Goal: Task Accomplishment & Management: Manage account settings

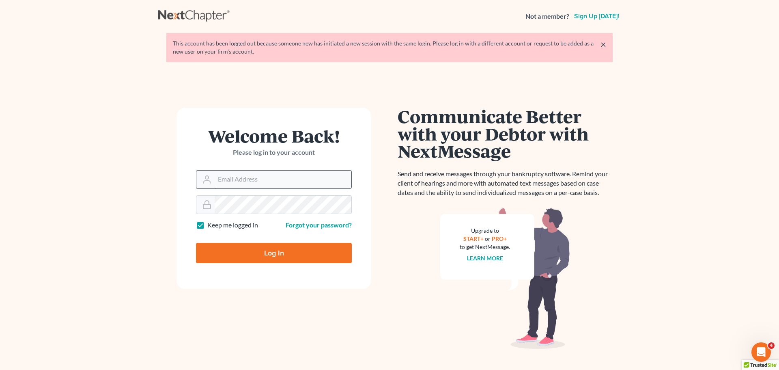
click at [271, 181] on input "Email Address" at bounding box center [283, 179] width 137 height 18
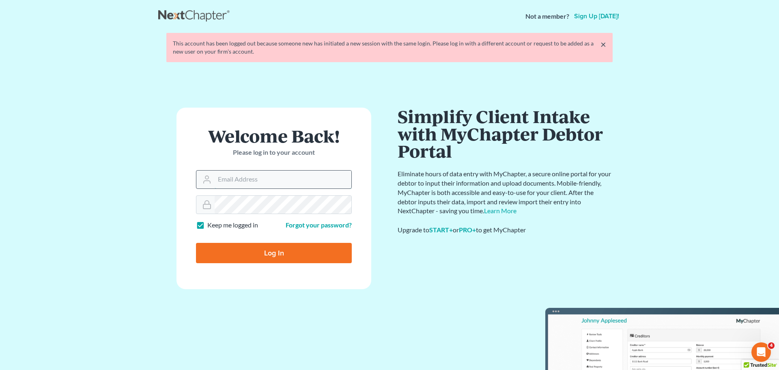
type input "ccd@dimentfirm.com"
click at [339, 243] on input "Log In" at bounding box center [274, 253] width 156 height 20
type input "Thinking..."
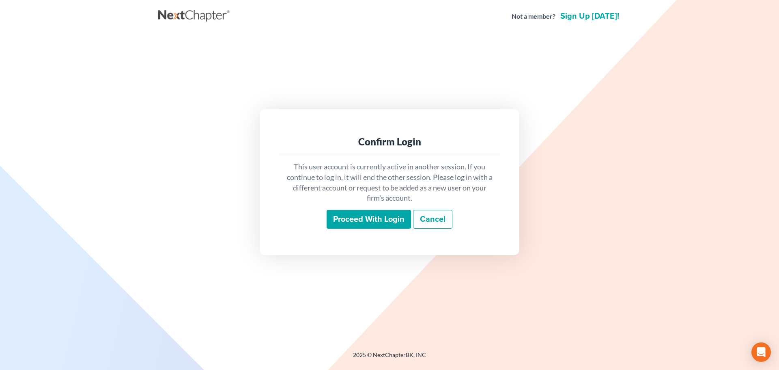
click at [355, 220] on input "Proceed with login" at bounding box center [369, 219] width 84 height 19
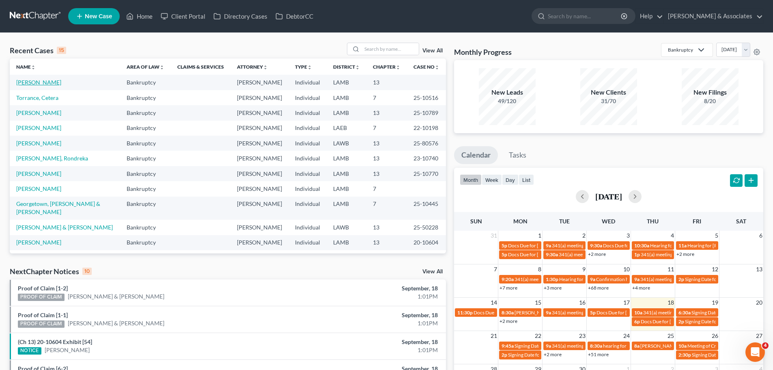
click at [34, 83] on link "[PERSON_NAME]" at bounding box center [38, 82] width 45 height 7
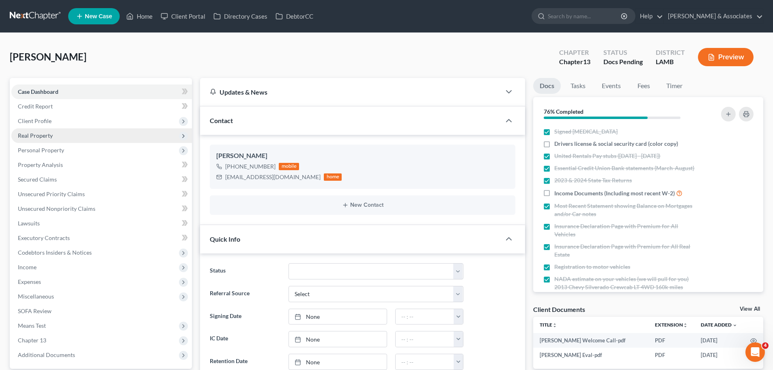
scroll to position [319, 0]
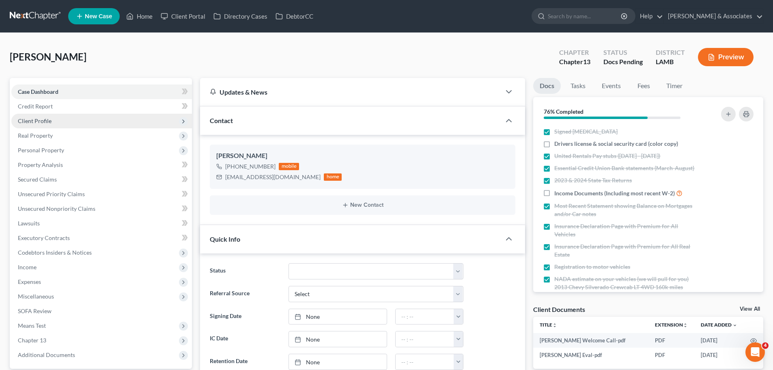
click at [38, 123] on span "Client Profile" at bounding box center [35, 120] width 34 height 7
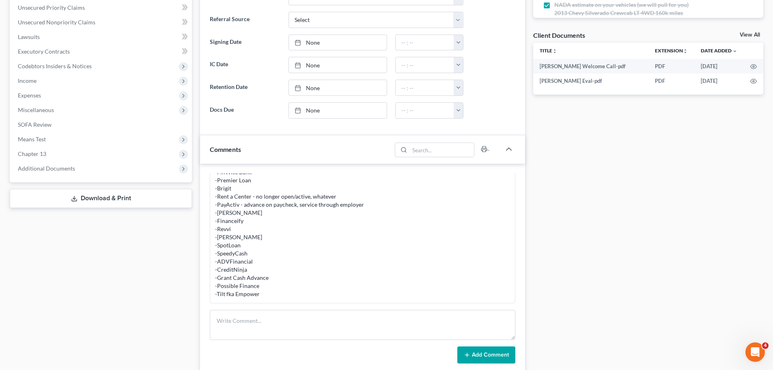
scroll to position [365, 0]
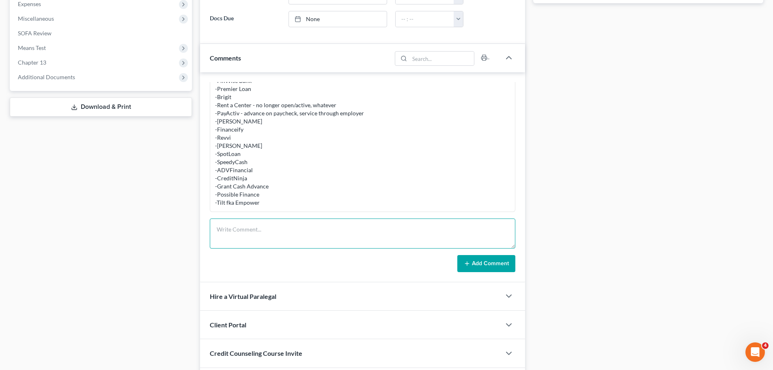
click at [291, 236] on textarea at bounding box center [363, 233] width 306 height 30
paste textarea "-home; purchased 2019; no cosign; ---Amerihome was the 1st mortager, then Centr…"
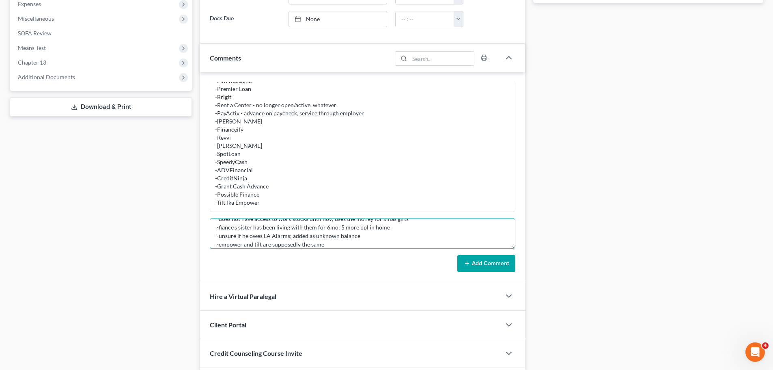
scroll to position [96, 0]
type textarea "MC complete - 2hrs -home; purchased 2019; no cosign; ---Amerihome was the 1st m…"
click at [503, 269] on button "Add Comment" at bounding box center [486, 263] width 58 height 17
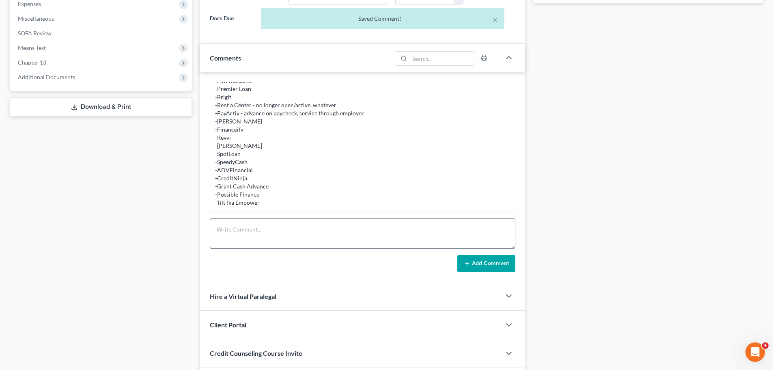
scroll to position [455, 0]
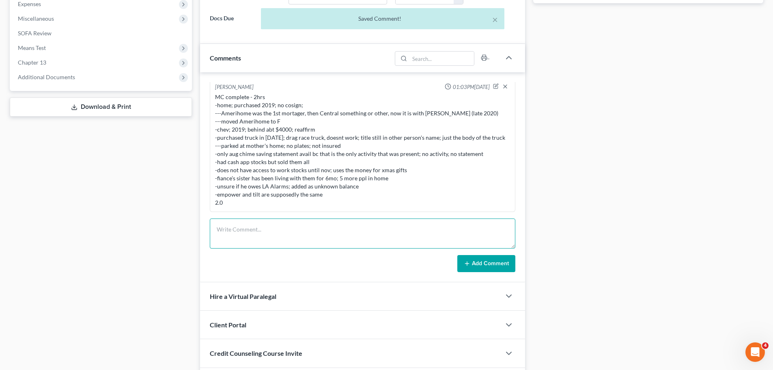
click at [306, 237] on textarea at bounding box center [363, 233] width 306 height 30
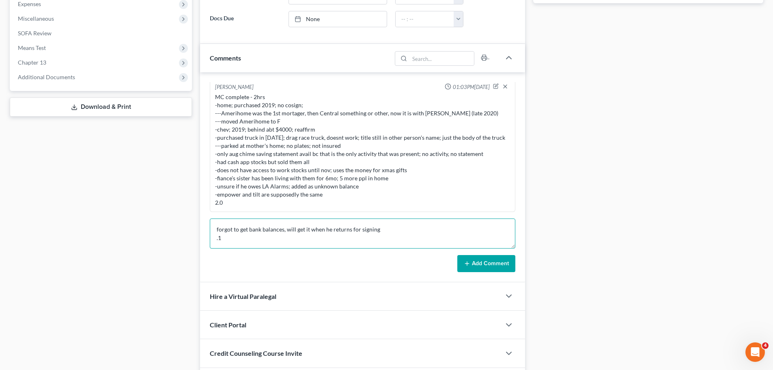
type textarea "forgot to get bank balances, will get it when he returns for signing .1"
click at [478, 256] on button "Add Comment" at bounding box center [486, 263] width 58 height 17
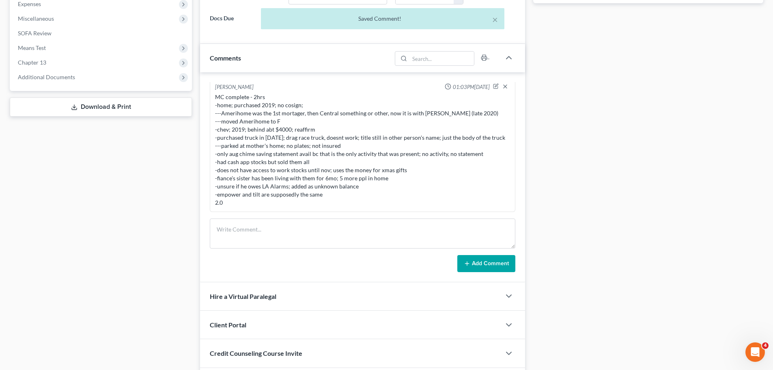
click at [168, 272] on div "Case Dashboard Payments Invoices Payments Payments Credit Report Client Profile" at bounding box center [101, 54] width 190 height 683
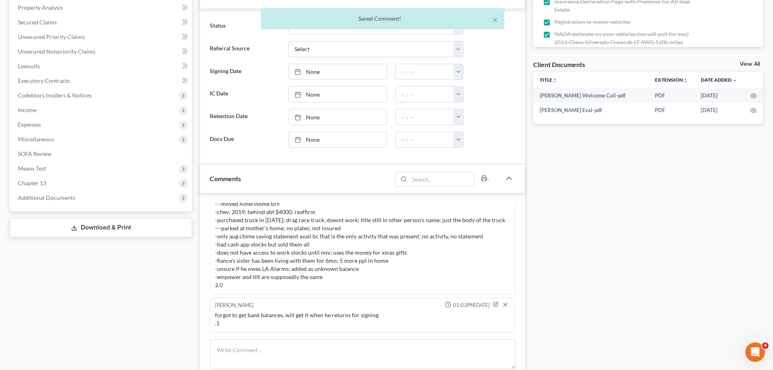
scroll to position [122, 0]
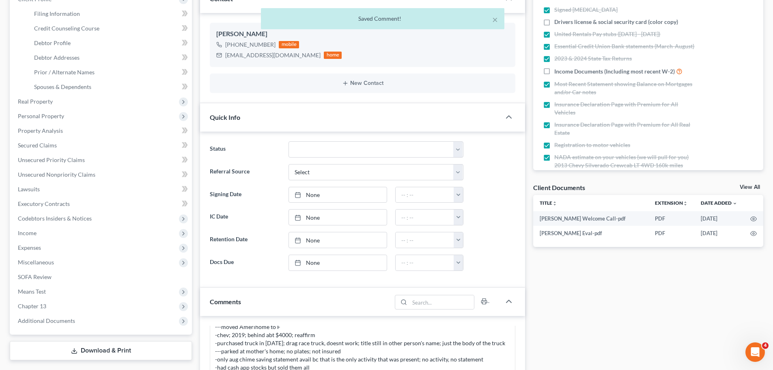
click at [612, 321] on div "Docs Tasks Events Fees Timer 76% Completed Nothing here yet! Signed Retainer Dr…" at bounding box center [648, 297] width 238 height 683
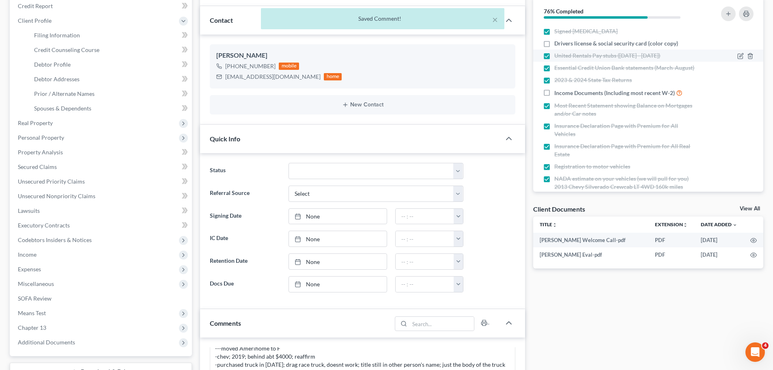
scroll to position [81, 0]
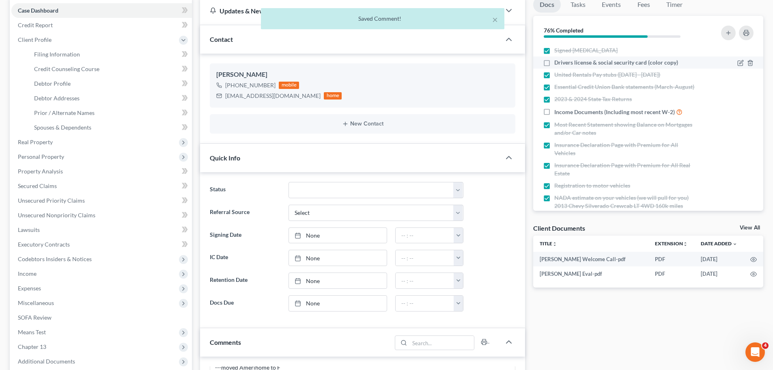
click at [596, 66] on span "Drivers license & social security card (color copy)" at bounding box center [616, 62] width 124 height 8
click at [563, 64] on input "Drivers license & social security card (color copy)" at bounding box center [560, 60] width 5 height 5
checkbox input "true"
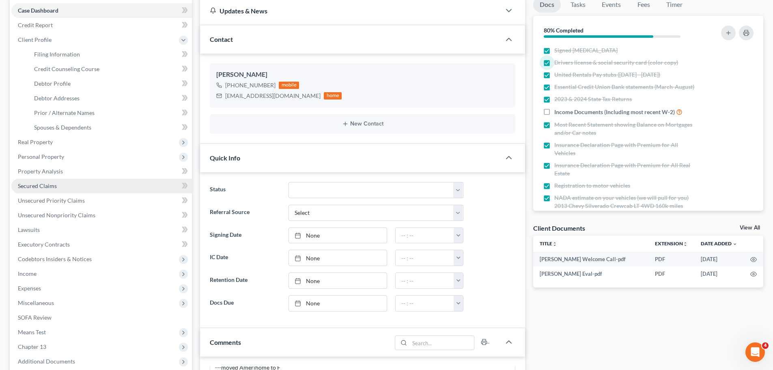
click at [56, 187] on link "Secured Claims" at bounding box center [101, 186] width 181 height 15
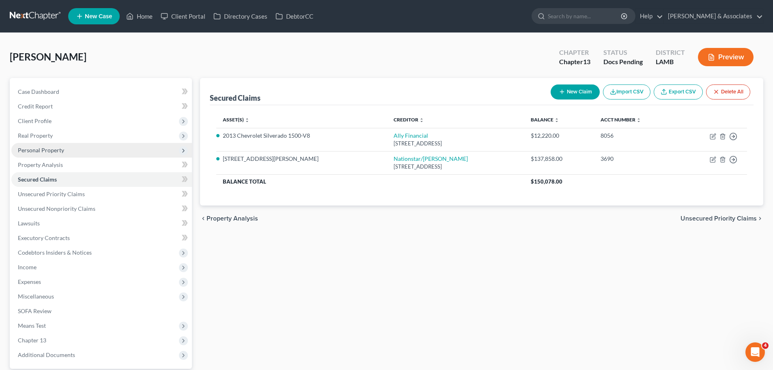
click at [41, 154] on span "Personal Property" at bounding box center [101, 150] width 181 height 15
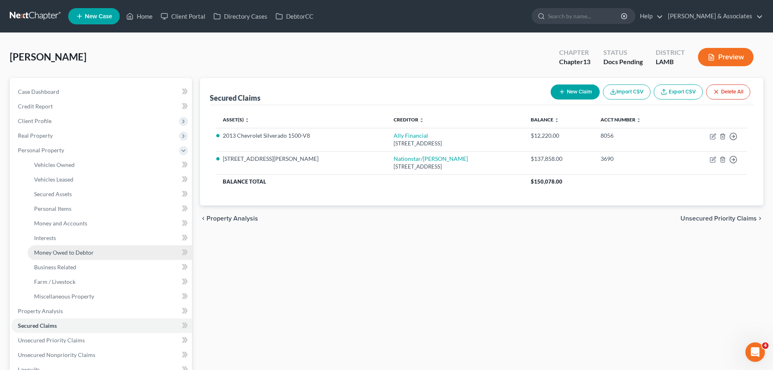
click at [63, 246] on link "Money Owed to Debtor" at bounding box center [110, 252] width 164 height 15
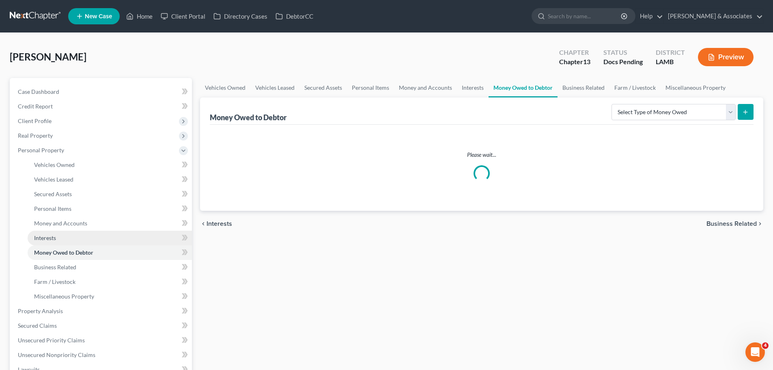
click at [67, 235] on link "Interests" at bounding box center [110, 237] width 164 height 15
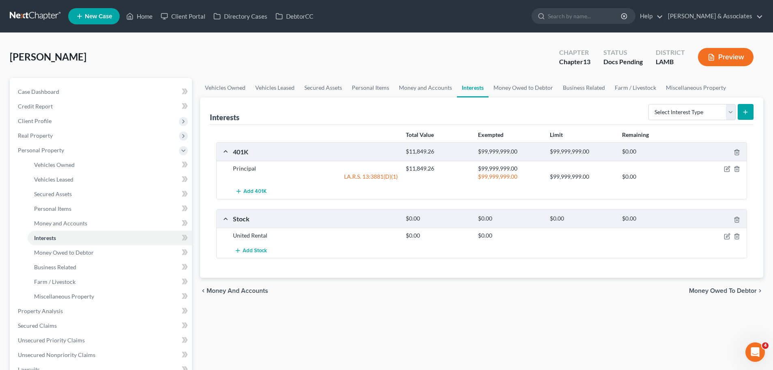
click at [421, 327] on div "Vehicles Owned Vehicles Leased Secured Assets Personal Items Money and Accounts…" at bounding box center [481, 309] width 571 height 462
click at [728, 234] on icon "button" at bounding box center [728, 235] width 4 height 4
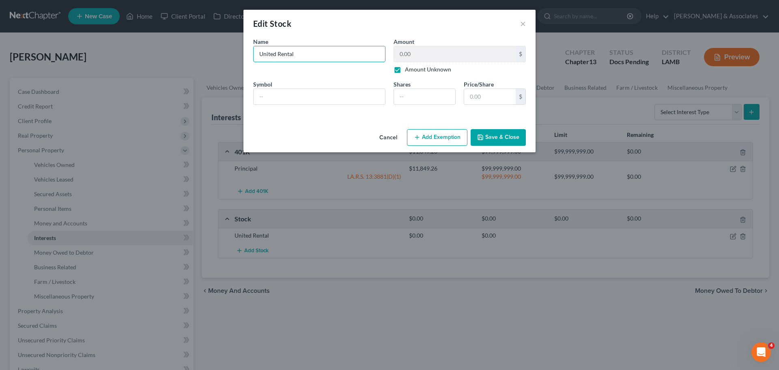
drag, startPoint x: 314, startPoint y: 58, endPoint x: 181, endPoint y: 50, distance: 133.3
click at [183, 51] on div "Edit Stock × An exemption set must first be selected from the Filing Informatio…" at bounding box center [389, 185] width 779 height 370
type input "ETrade"
click at [497, 132] on button "Save & Close" at bounding box center [498, 137] width 55 height 17
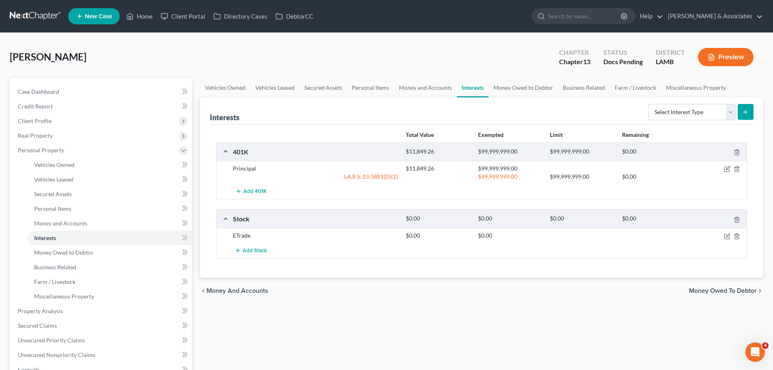
click at [244, 304] on div "Vehicles Owned Vehicles Leased Secured Assets Personal Items Money and Accounts…" at bounding box center [481, 309] width 571 height 462
click at [72, 110] on link "Credit Report" at bounding box center [101, 106] width 181 height 15
click at [72, 124] on span "Client Profile" at bounding box center [101, 121] width 181 height 15
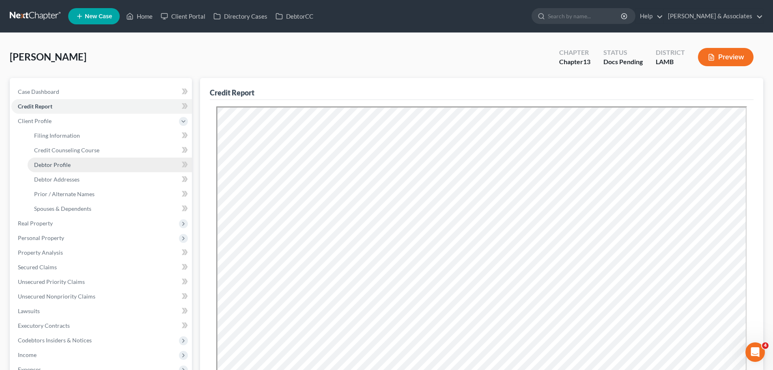
click at [54, 164] on span "Debtor Profile" at bounding box center [52, 164] width 37 height 7
select select "0"
select select "1"
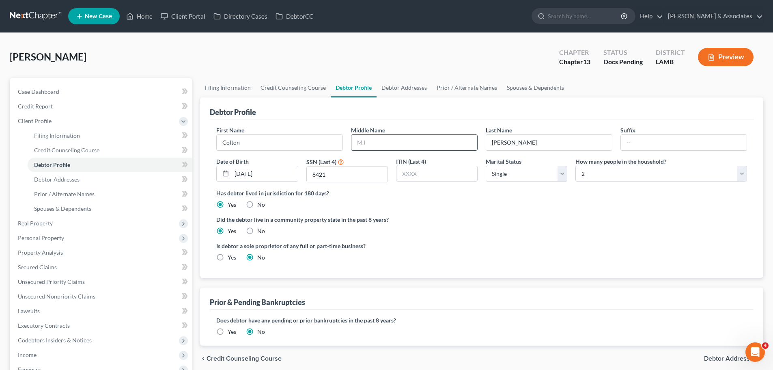
click at [436, 149] on input "text" at bounding box center [414, 142] width 126 height 15
click at [436, 137] on input "text" at bounding box center [414, 142] width 126 height 15
type input "Louis"
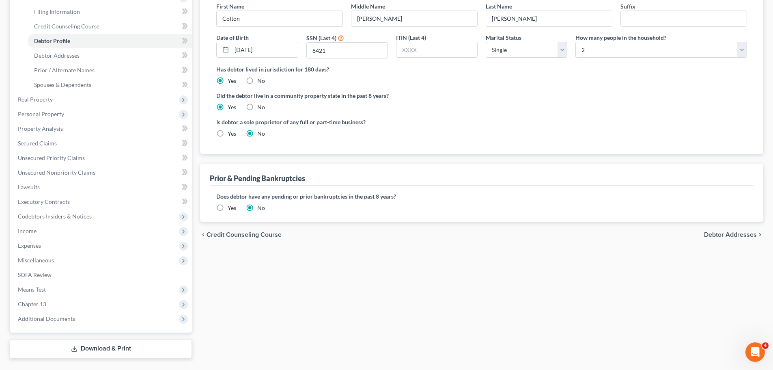
scroll to position [143, 0]
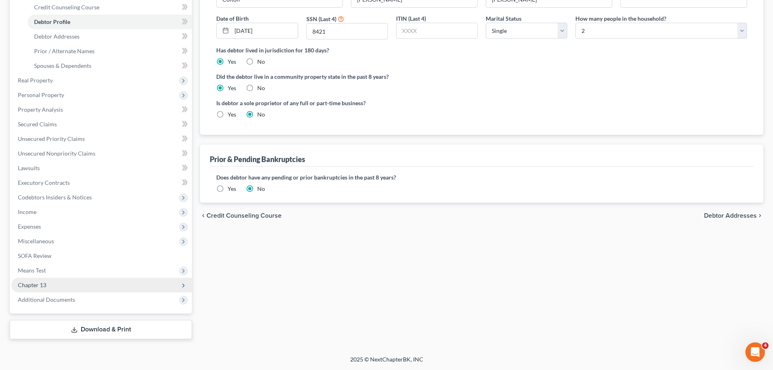
click at [31, 288] on span "Chapter 13" at bounding box center [32, 284] width 28 height 7
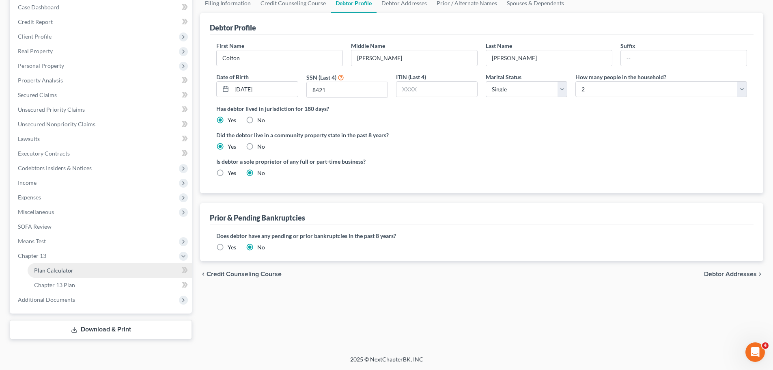
scroll to position [84, 0]
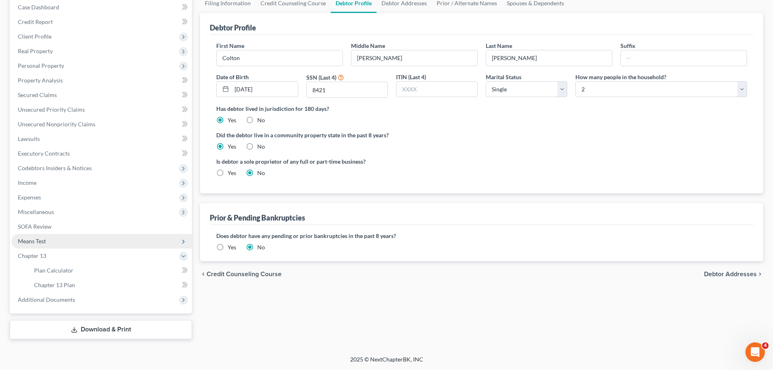
click at [34, 237] on span "Means Test" at bounding box center [101, 241] width 181 height 15
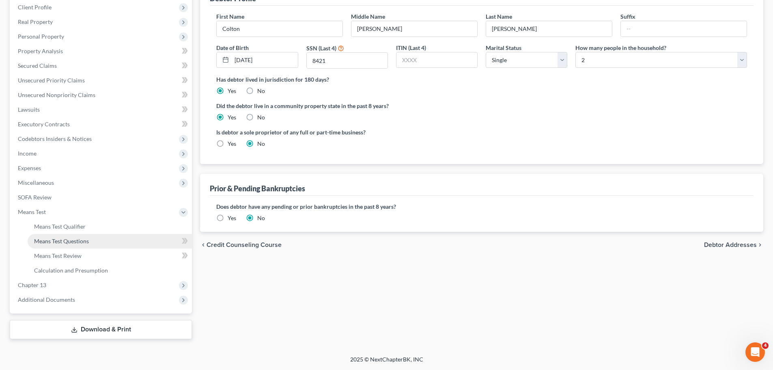
scroll to position [114, 0]
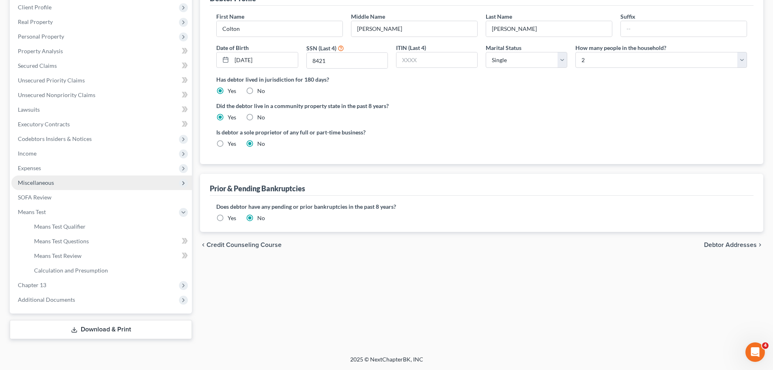
click at [26, 182] on span "Miscellaneous" at bounding box center [36, 182] width 36 height 7
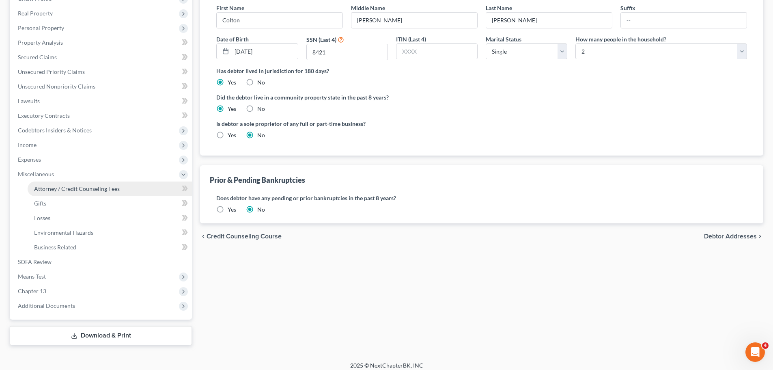
click at [40, 184] on link "Attorney / Credit Counseling Fees" at bounding box center [110, 188] width 164 height 15
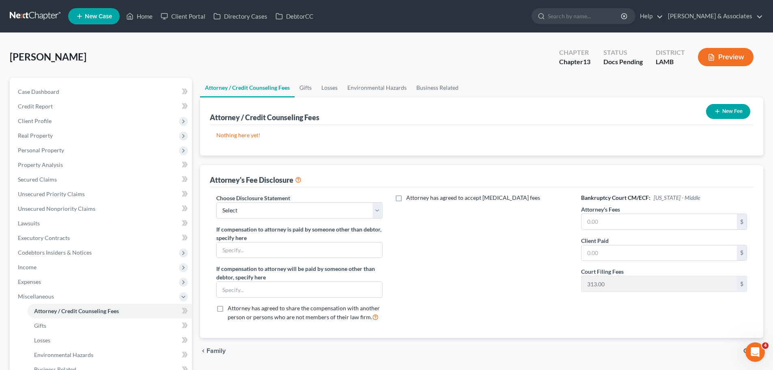
click at [730, 111] on button "New Fee" at bounding box center [728, 111] width 44 height 15
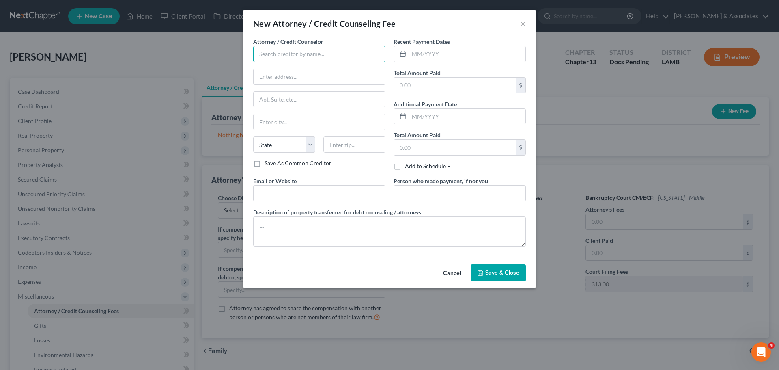
click at [361, 60] on input "text" at bounding box center [319, 54] width 132 height 16
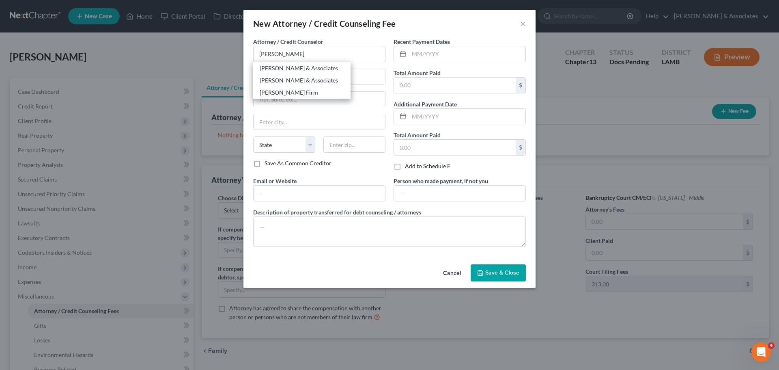
drag, startPoint x: 293, startPoint y: 65, endPoint x: 429, endPoint y: 53, distance: 136.5
click at [294, 65] on div "[PERSON_NAME] & Associates" at bounding box center [302, 68] width 84 height 8
type input "[PERSON_NAME] & Associates"
type input "2644 S. Sherwood Forest Blvd."
type input "Baton Rouge"
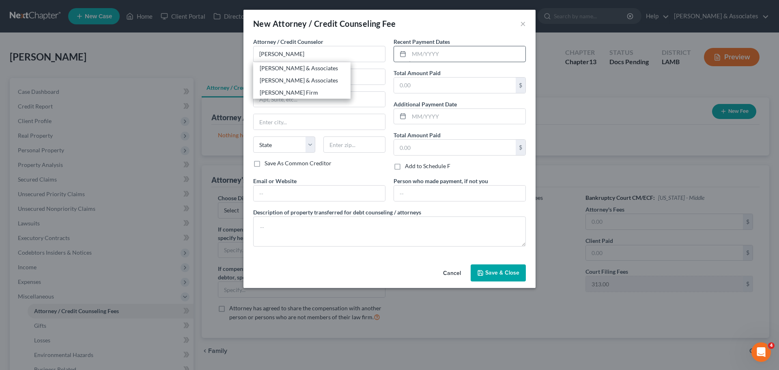
select select "19"
type input "70816"
click at [435, 52] on input "text" at bounding box center [467, 53] width 116 height 15
type input "08/2025"
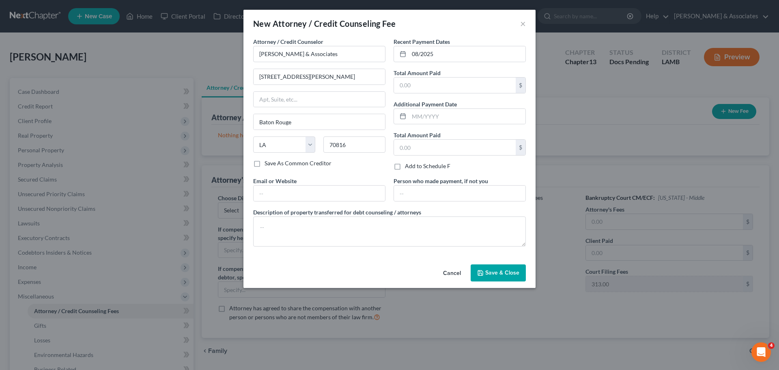
click at [452, 272] on button "Cancel" at bounding box center [452, 273] width 31 height 16
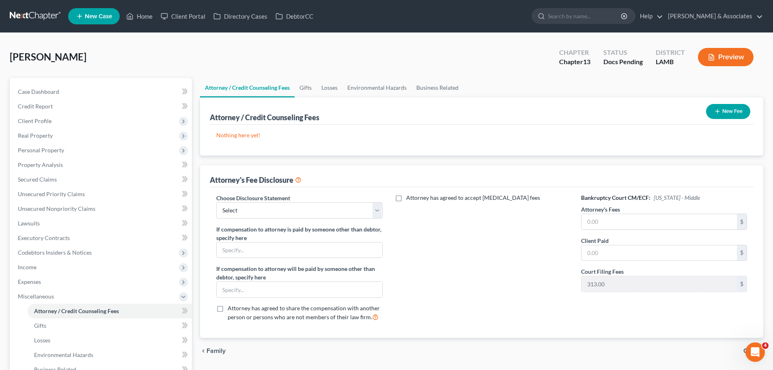
click at [85, 83] on div "Case Dashboard Payments Invoices Payments Payments Credit Report Client Profile…" at bounding box center [101, 260] width 182 height 364
click at [88, 86] on link "Case Dashboard" at bounding box center [101, 91] width 181 height 15
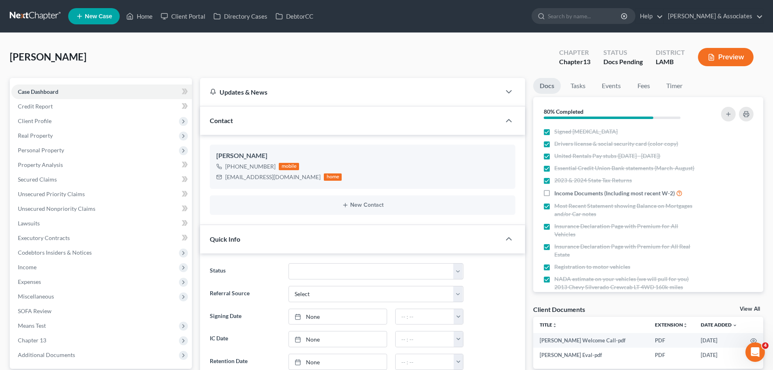
scroll to position [493, 0]
click at [651, 88] on link "Fees" at bounding box center [644, 86] width 26 height 16
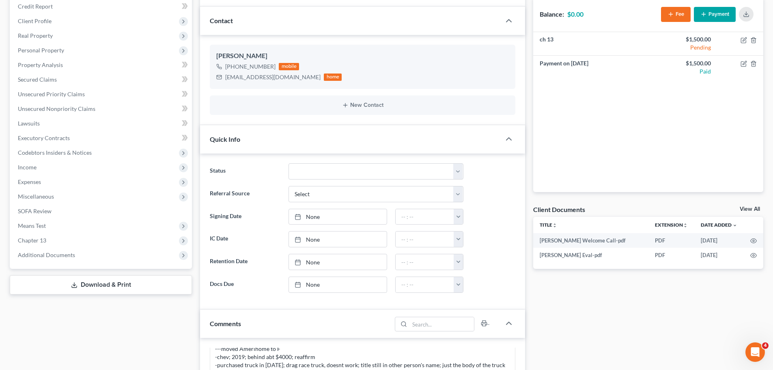
scroll to position [122, 0]
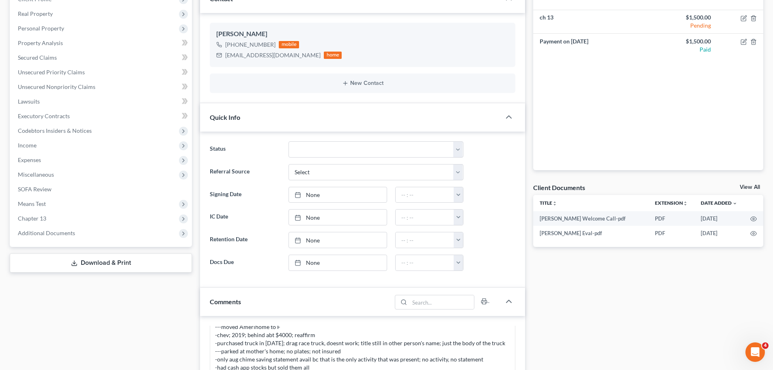
drag, startPoint x: 754, startPoint y: 185, endPoint x: 746, endPoint y: 185, distance: 7.7
click at [754, 185] on link "View All" at bounding box center [750, 187] width 20 height 6
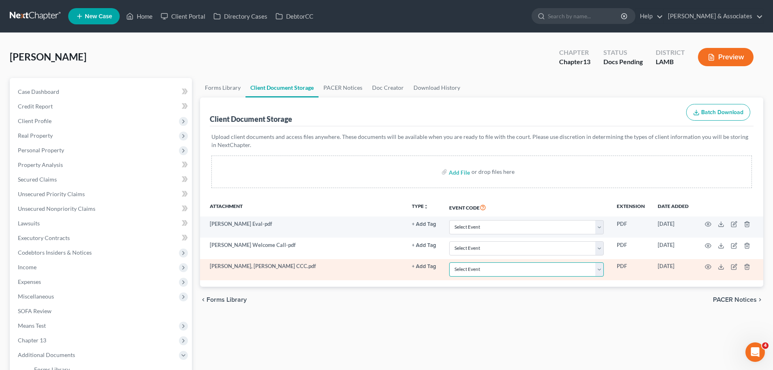
click at [513, 272] on select "Select Event 20 Largest Unsecured Creditors Amended List of Creditors Amended L…" at bounding box center [526, 269] width 155 height 14
select select "13"
click at [449, 262] on select "Select Event 20 Largest Unsecured Creditors Amended List of Creditors Amended L…" at bounding box center [526, 269] width 155 height 14
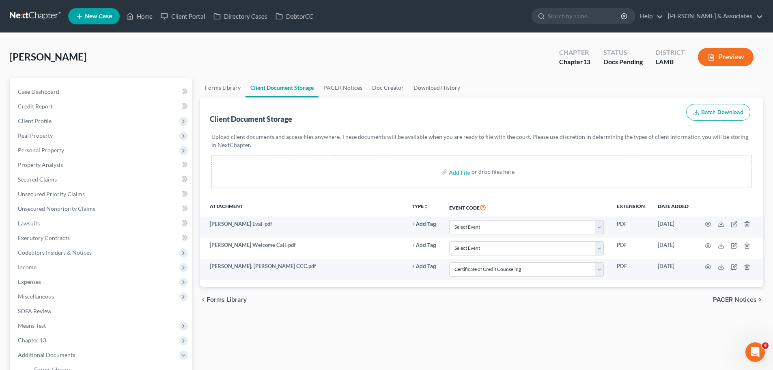
drag, startPoint x: 321, startPoint y: 331, endPoint x: 184, endPoint y: 213, distance: 180.4
click at [321, 331] on div "Forms Library Client Document Storage PACER Notices Doc Creator Download Histor…" at bounding box center [481, 272] width 571 height 389
click at [55, 119] on span "Client Profile" at bounding box center [101, 121] width 181 height 15
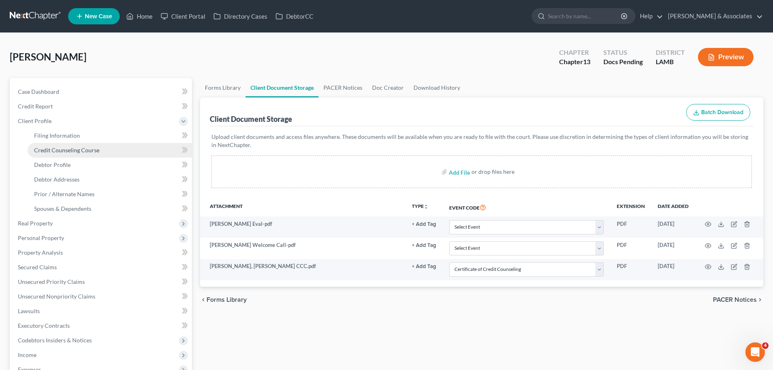
click at [62, 152] on span "Credit Counseling Course" at bounding box center [66, 149] width 65 height 7
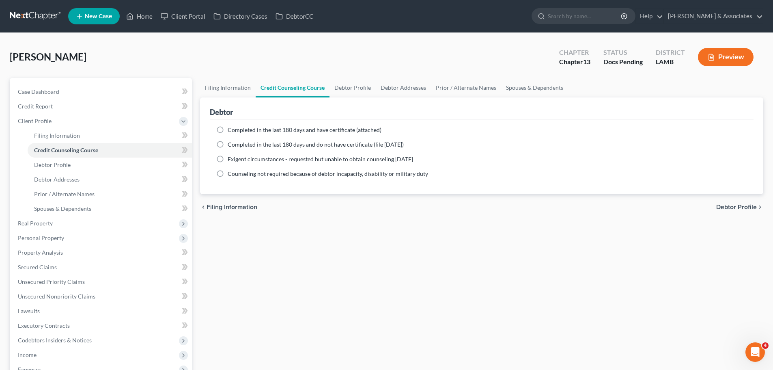
drag, startPoint x: 283, startPoint y: 137, endPoint x: 283, endPoint y: 132, distance: 5.3
click at [283, 137] on ng-include "Completed in the last 180 days and have certificate (attached) Date Completed N…" at bounding box center [481, 152] width 531 height 52
click at [284, 130] on span "Completed in the last 180 days and have certificate (attached)" at bounding box center [305, 129] width 154 height 7
click at [236, 130] on input "Completed in the last 180 days and have certificate (attached)" at bounding box center [233, 128] width 5 height 5
radio input "true"
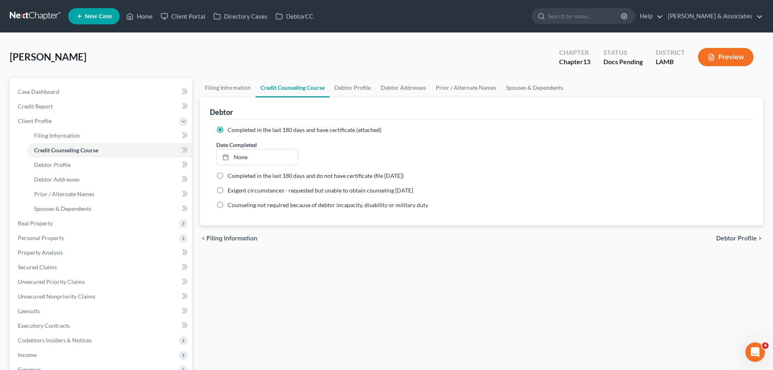
click at [275, 166] on ng-include "Completed in the last 180 days and have certificate (attached) Date Completed N…" at bounding box center [481, 167] width 531 height 83
click at [274, 157] on link "None" at bounding box center [257, 156] width 81 height 15
type input "9/18/2025"
click at [325, 256] on div "Filing Information Credit Counseling Course Debtor Profile Debtor Addresses Pri…" at bounding box center [481, 280] width 571 height 404
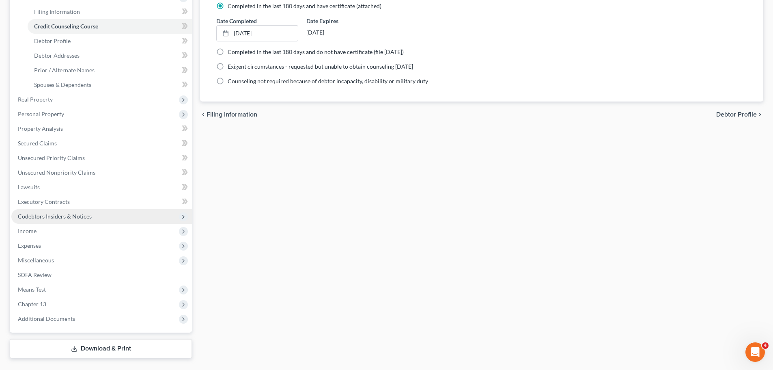
scroll to position [143, 0]
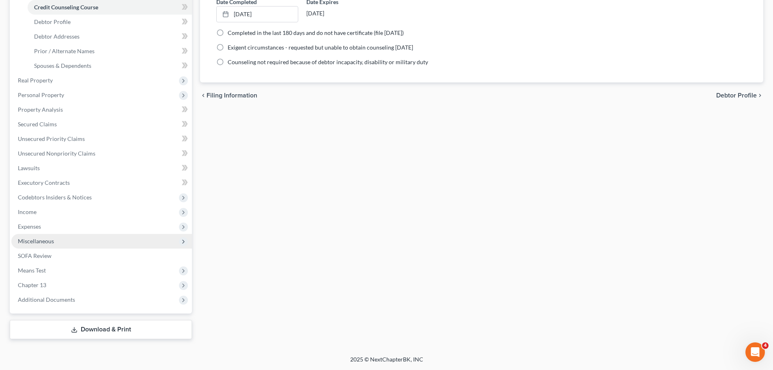
click at [25, 244] on span "Miscellaneous" at bounding box center [101, 241] width 181 height 15
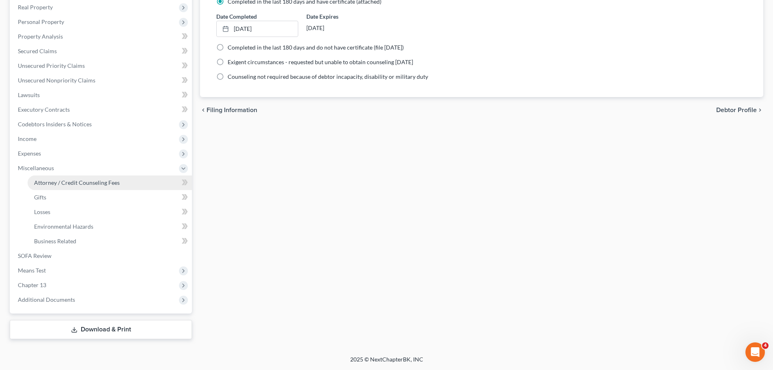
click at [87, 183] on span "Attorney / Credit Counseling Fees" at bounding box center [77, 182] width 86 height 7
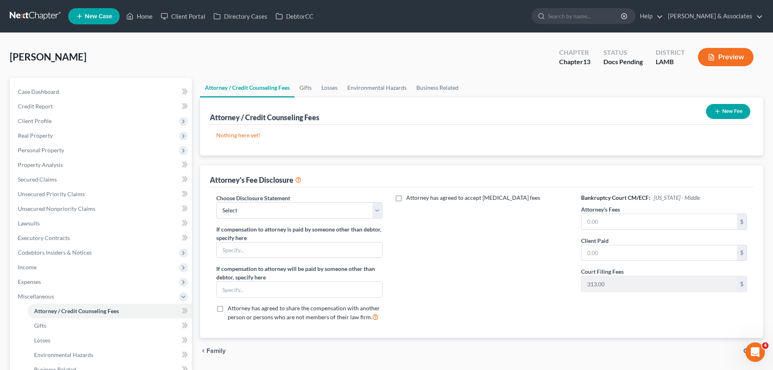
click at [249, 220] on div "Choose Disclosure Statement Select LAWB 13 ALL CHECK NOT KOLWE LAWB 13 ONLY KOL…" at bounding box center [299, 261] width 182 height 134
click at [252, 210] on select "Select LAWB 13 ALL CHECK NOT KOLWE LAWB 13 ONLY KOLWE TEST LAMB 13 LAMB 7 Ch 11…" at bounding box center [299, 210] width 166 height 16
drag, startPoint x: 327, startPoint y: 141, endPoint x: 373, endPoint y: 127, distance: 48.3
click at [330, 140] on div "Nothing here yet! Attorney / Credit Counselor Fees" at bounding box center [482, 140] width 544 height 31
click at [740, 114] on button "New Fee" at bounding box center [728, 111] width 44 height 15
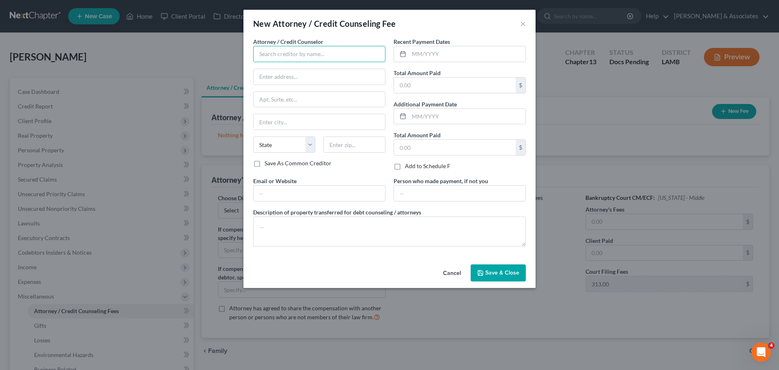
click at [353, 55] on input "text" at bounding box center [319, 54] width 132 height 16
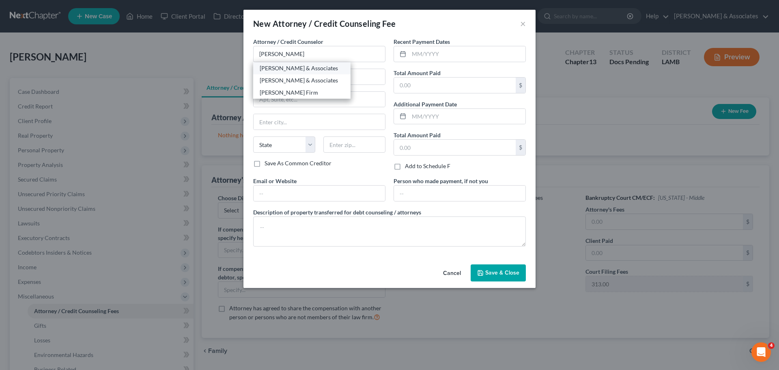
drag, startPoint x: 282, startPoint y: 64, endPoint x: 384, endPoint y: 48, distance: 103.8
click at [282, 64] on div "[PERSON_NAME] & Associates" at bounding box center [302, 68] width 84 height 8
type input "[PERSON_NAME] & Associates"
type input "2644 S. Sherwood Forest Blvd."
type input "Baton Rouge"
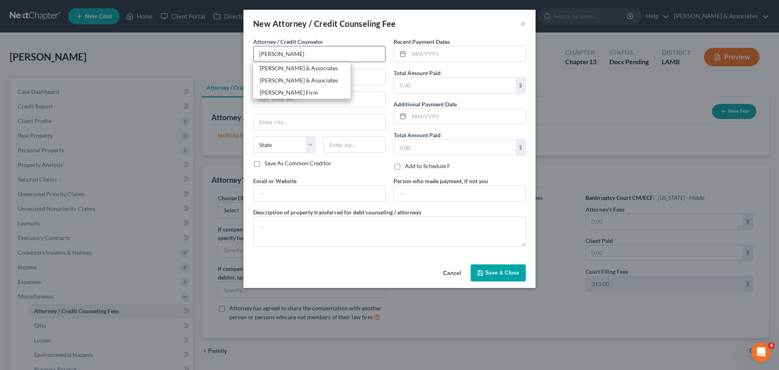
select select "19"
type input "70816"
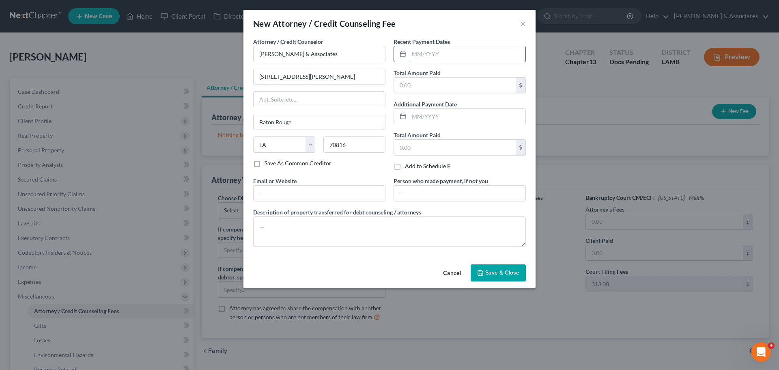
click at [472, 49] on input "text" at bounding box center [467, 53] width 116 height 15
type input "08/2025"
type input "1,000"
click at [485, 267] on button "Save & Close" at bounding box center [498, 272] width 55 height 17
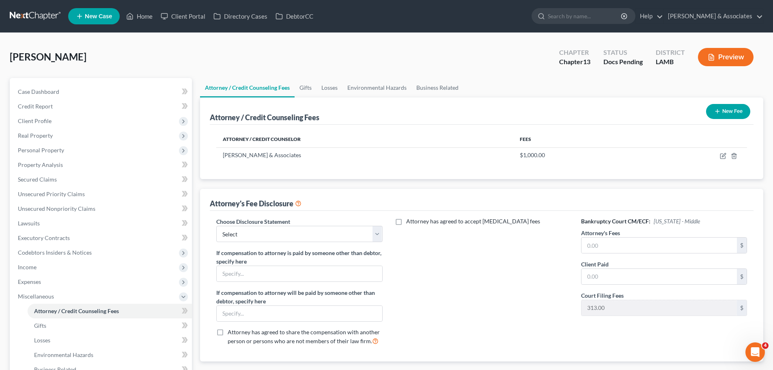
click at [722, 105] on button "New Fee" at bounding box center [728, 111] width 44 height 15
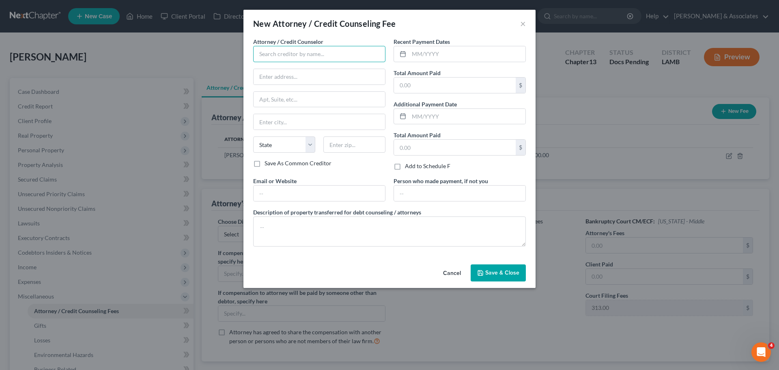
click at [354, 46] on input "text" at bounding box center [319, 54] width 132 height 16
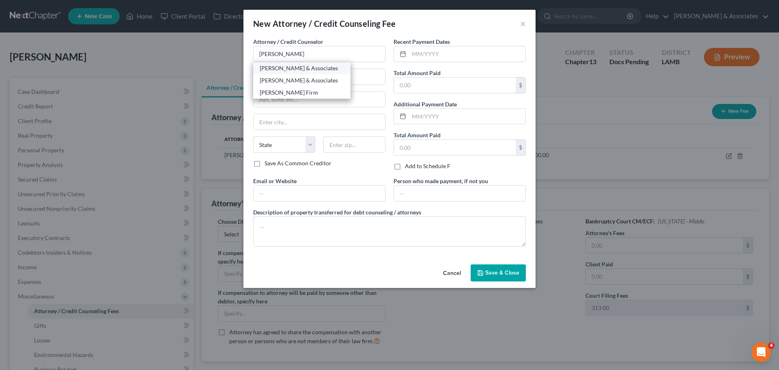
click at [262, 62] on div "[PERSON_NAME] & Associates" at bounding box center [301, 68] width 97 height 12
type input "[PERSON_NAME] & Associates"
type input "2644 S. Sherwood Forest Blvd."
type input "Baton Rouge"
select select "19"
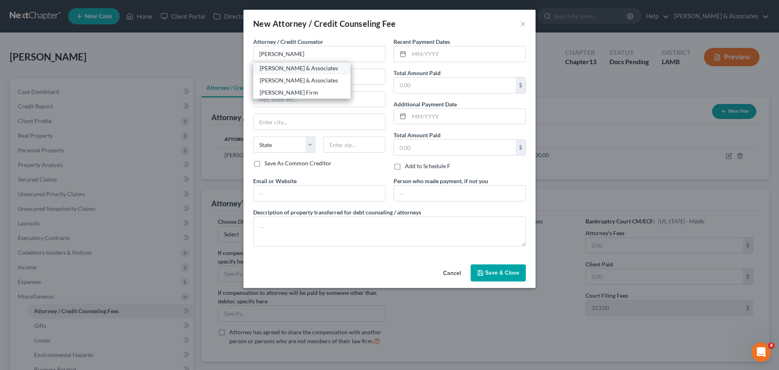
type input "70816"
click at [479, 50] on input "text" at bounding box center [467, 53] width 116 height 15
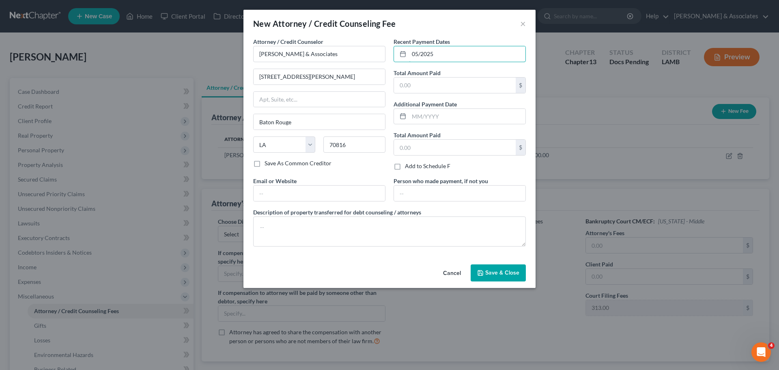
type input "05/2025"
type input "500.00"
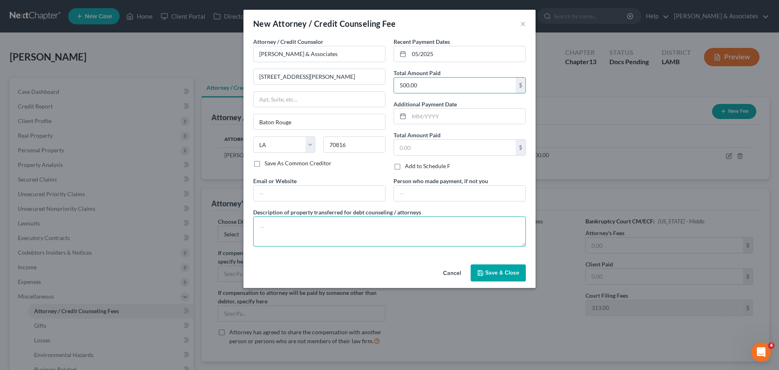
click at [326, 221] on textarea at bounding box center [389, 231] width 273 height 30
type textarea "Credit counseling course, financial management, credit report, filing fees, misc"
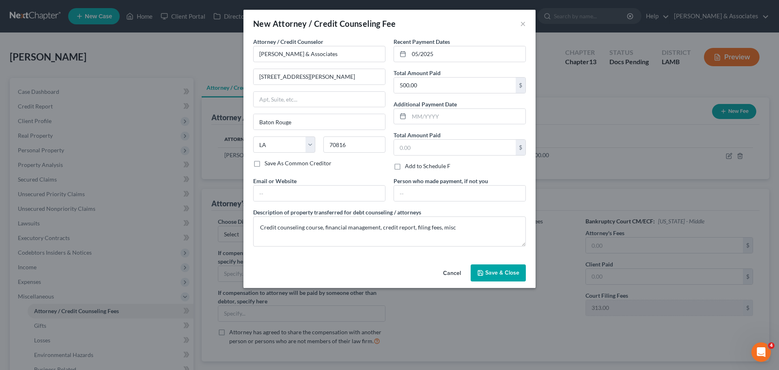
click at [505, 267] on button "Save & Close" at bounding box center [498, 272] width 55 height 17
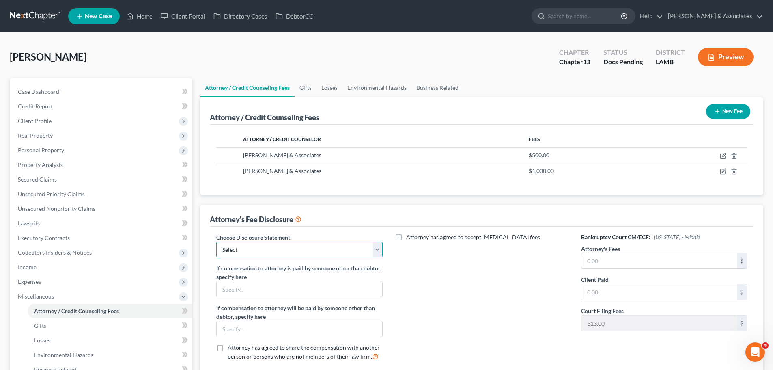
click at [262, 250] on select "Select LAWB 13 ALL CHECK NOT KOLWE LAWB 13 ONLY KOLWE TEST LAMB 13 LAMB 7 Ch 11…" at bounding box center [299, 249] width 166 height 16
select select "3"
click at [216, 241] on select "Select LAWB 13 ALL CHECK NOT KOLWE LAWB 13 ONLY KOLWE TEST LAMB 13 LAMB 7 Ch 11…" at bounding box center [299, 249] width 166 height 16
drag, startPoint x: 661, startPoint y: 261, endPoint x: 768, endPoint y: 242, distance: 108.4
click at [661, 261] on input "text" at bounding box center [658, 260] width 155 height 15
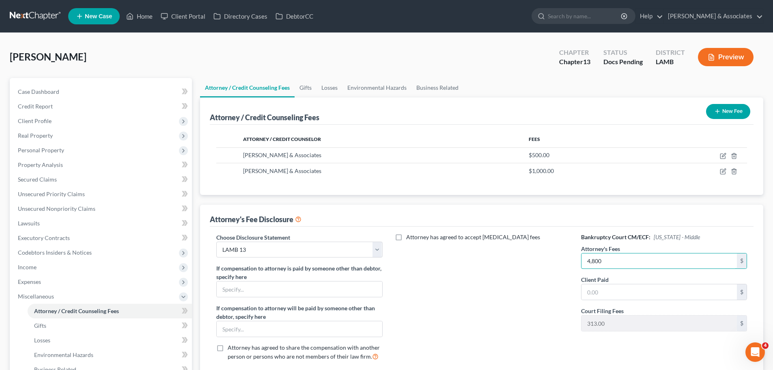
type input "4,800"
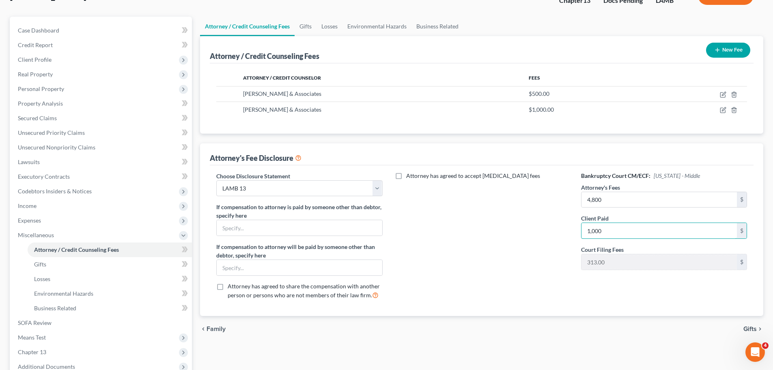
scroll to position [128, 0]
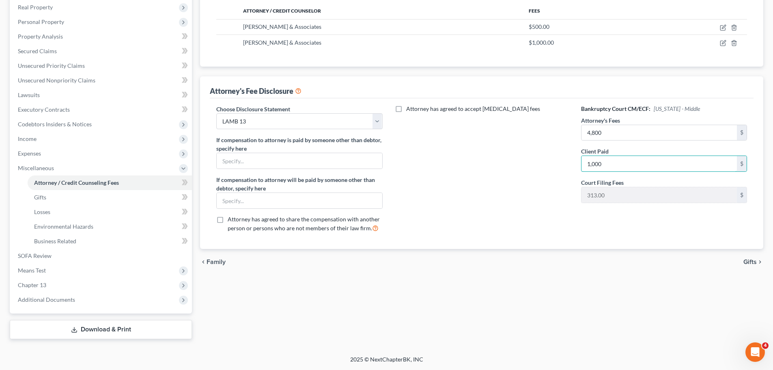
type input "1,000"
drag, startPoint x: 426, startPoint y: 366, endPoint x: 431, endPoint y: 360, distance: 8.9
click at [426, 366] on div "2025 © NextChapterBK, INC" at bounding box center [386, 362] width 463 height 15
click at [355, 164] on input "text" at bounding box center [299, 160] width 165 height 15
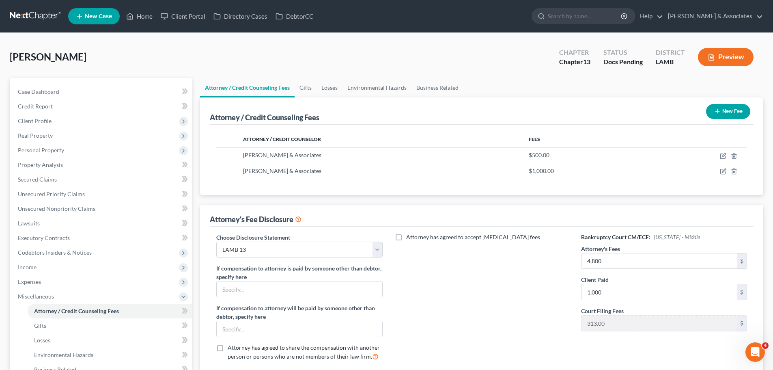
click at [749, 62] on button "Preview" at bounding box center [726, 57] width 56 height 18
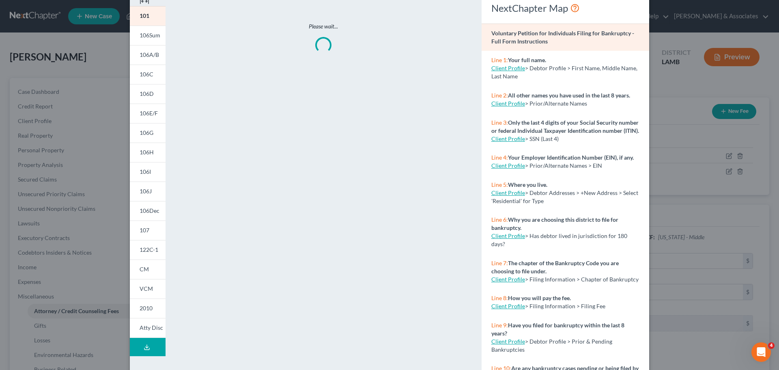
scroll to position [80, 0]
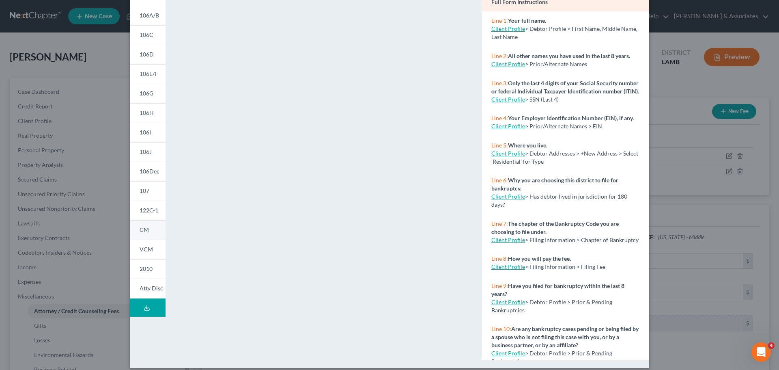
click at [144, 228] on span "CM" at bounding box center [144, 229] width 9 height 7
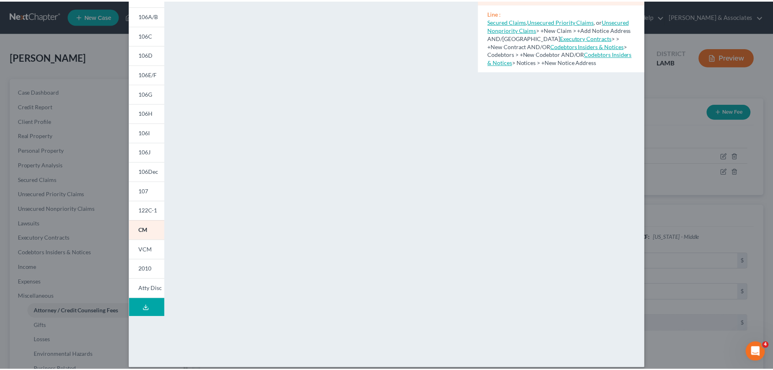
scroll to position [0, 0]
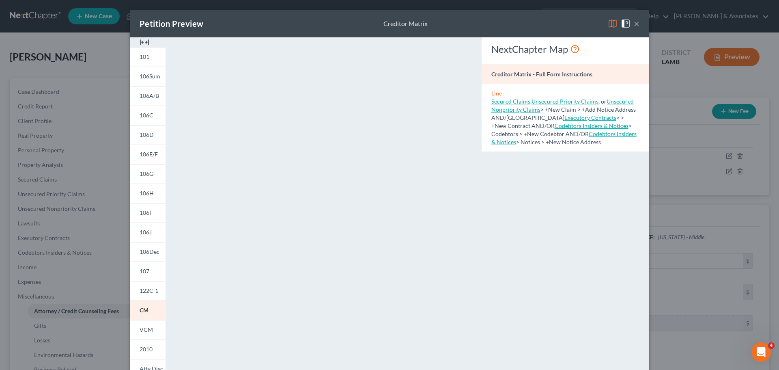
click at [634, 24] on button "×" at bounding box center [637, 24] width 6 height 10
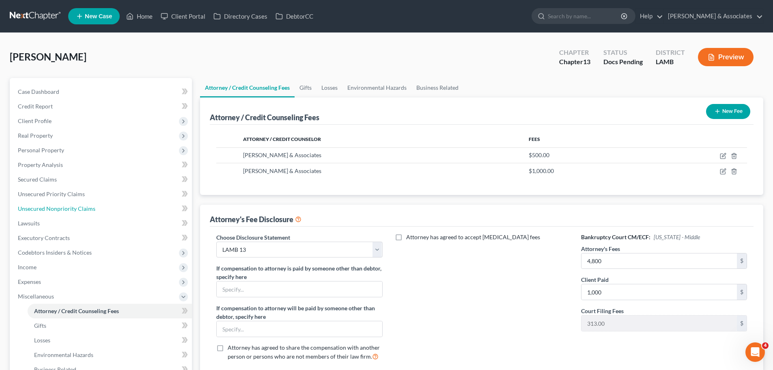
click at [47, 208] on span "Unsecured Nonpriority Claims" at bounding box center [57, 208] width 78 height 7
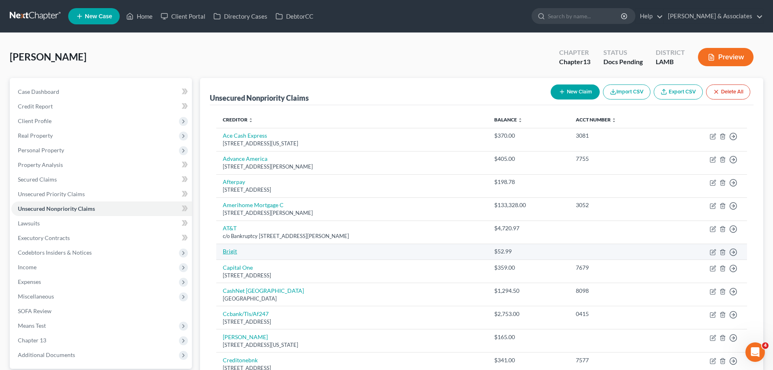
click at [230, 250] on link "Brigit" at bounding box center [230, 251] width 14 height 7
select select "10"
select select "0"
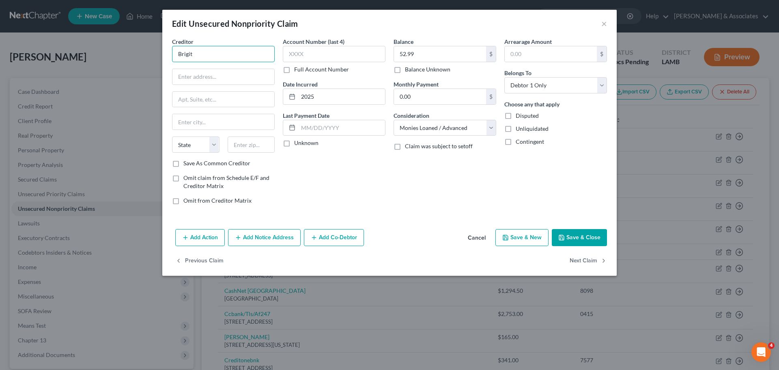
click at [206, 51] on input "Brigit" at bounding box center [223, 54] width 103 height 16
click at [204, 77] on input "text" at bounding box center [223, 76] width 102 height 15
paste input "838 Avenue of the Americas"
type input "838 Avenue of the Americas"
click at [226, 108] on div "Creditor * Brigit 838 Avenue of the Americas State AL AK AR AZ CA CO CT DE DC F…" at bounding box center [223, 98] width 103 height 122
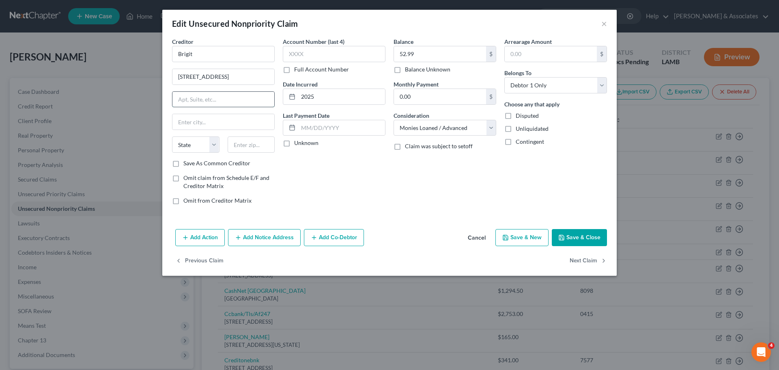
click at [224, 101] on input "text" at bounding box center [223, 99] width 102 height 15
paste input "Fl 6"
type input "Fl 6"
click at [254, 145] on input "text" at bounding box center [251, 144] width 47 height 16
paste input "10001"
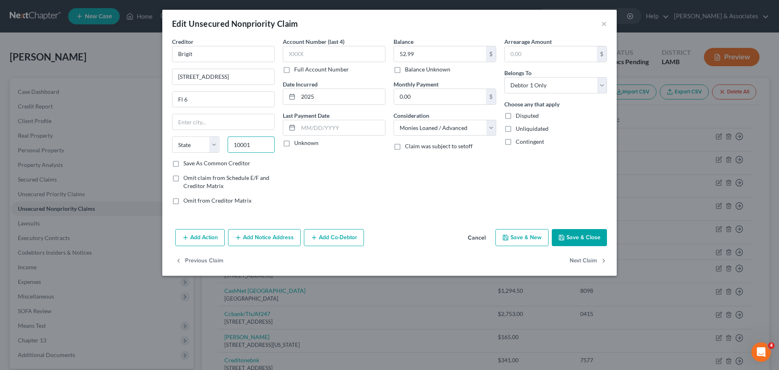
type input "10001"
type input "New York"
select select "35"
click at [306, 185] on div "Account Number (last 4) Full Account Number Date Incurred 2025 Last Payment Dat…" at bounding box center [334, 124] width 111 height 174
click at [396, 200] on div "Balance 52.99 $ Balance Unknown Balance Undetermined 52.99 $ Balance Unknown Mo…" at bounding box center [445, 124] width 111 height 174
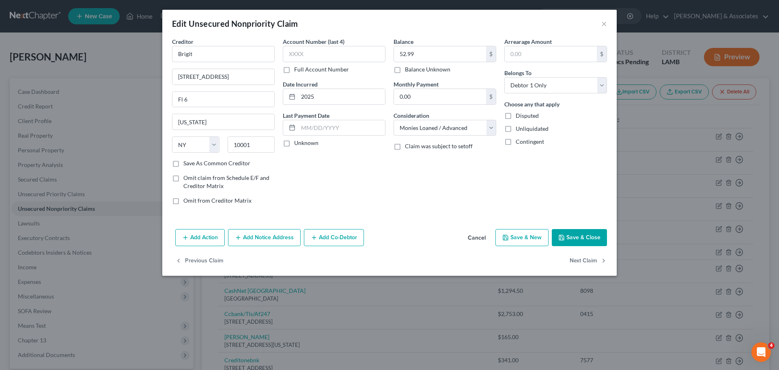
click at [581, 235] on button "Save & Close" at bounding box center [579, 237] width 55 height 17
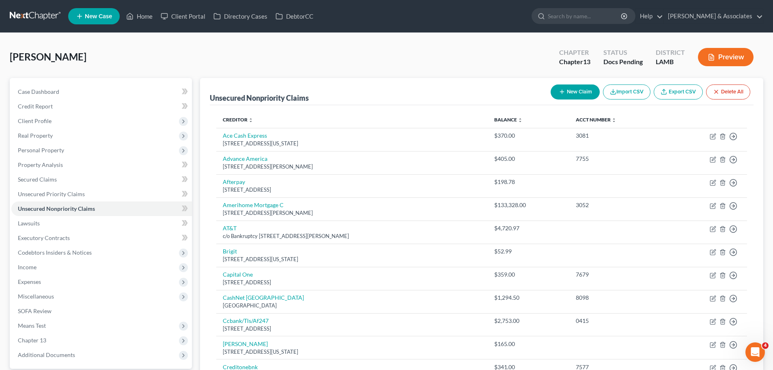
click at [564, 88] on button "New Claim" at bounding box center [575, 91] width 49 height 15
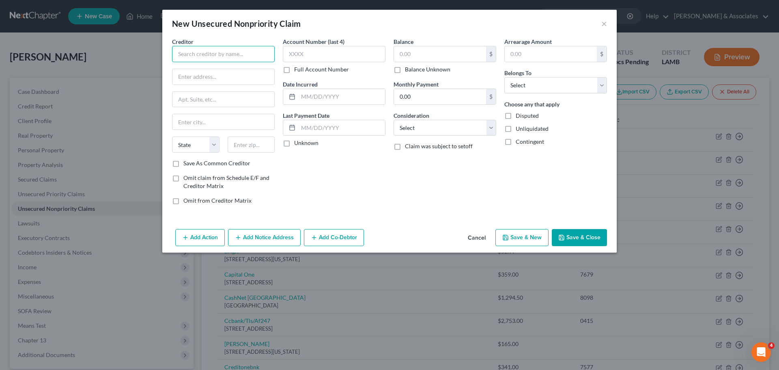
click at [215, 51] on input "text" at bounding box center [223, 54] width 103 height 16
click at [251, 52] on input "Grant Money" at bounding box center [223, 54] width 103 height 16
type input "Grant Money, LLC"
click at [222, 75] on input "text" at bounding box center [223, 76] width 102 height 15
paste input "PO Box 40070"
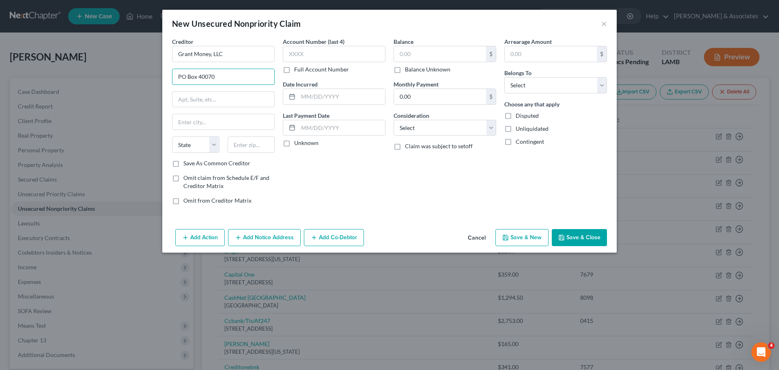
type input "PO Box 40070"
click at [235, 144] on input "text" at bounding box center [251, 144] width 47 height 16
paste input "89504"
type input "89504"
type input "Reno"
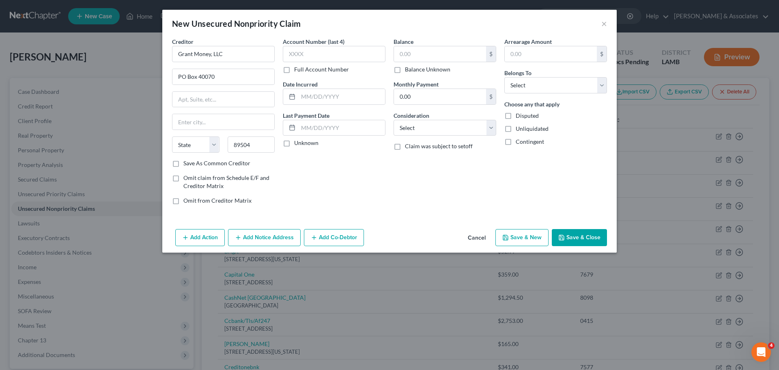
select select "31"
drag, startPoint x: 301, startPoint y: 176, endPoint x: 300, endPoint y: 172, distance: 4.4
click at [301, 176] on div "Account Number (last 4) Full Account Number Date Incurred Last Payment Date Unk…" at bounding box center [334, 124] width 111 height 174
click at [205, 162] on label "Save As Common Creditor" at bounding box center [216, 163] width 67 height 8
click at [192, 162] on input "Save As Common Creditor" at bounding box center [189, 161] width 5 height 5
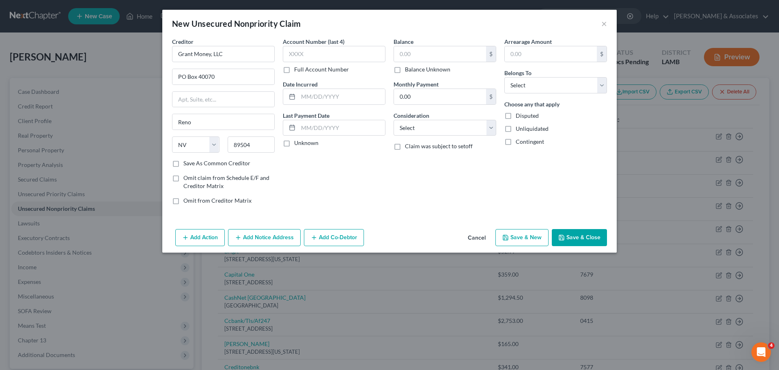
checkbox input "true"
click at [347, 178] on div "Account Number (last 4) Full Account Number Date Incurred Last Payment Date Unk…" at bounding box center [334, 124] width 111 height 174
click at [337, 101] on input "text" at bounding box center [341, 96] width 87 height 15
type input "202"
drag, startPoint x: 330, startPoint y: 95, endPoint x: 294, endPoint y: 95, distance: 36.1
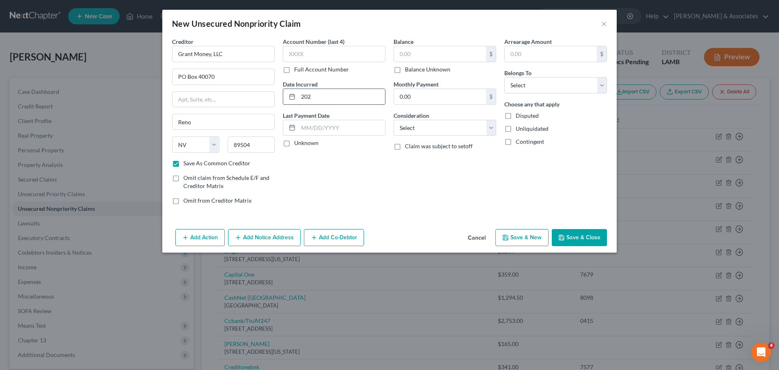
click at [294, 95] on div "202" at bounding box center [334, 96] width 103 height 16
click at [603, 22] on button "×" at bounding box center [604, 24] width 6 height 10
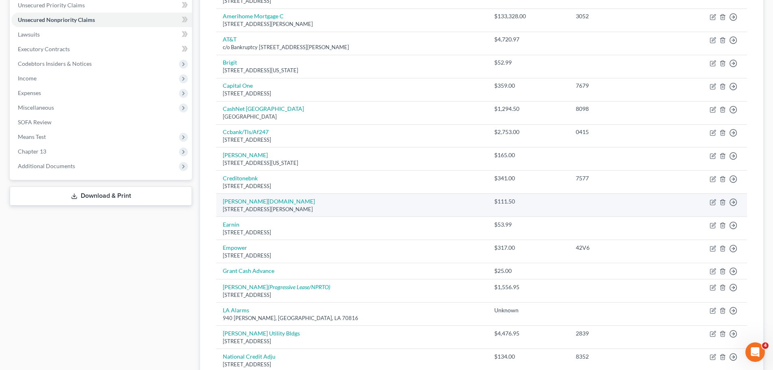
scroll to position [203, 0]
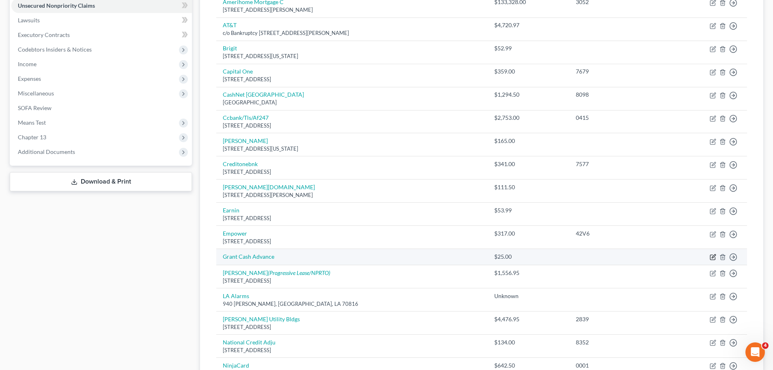
click at [712, 255] on icon "button" at bounding box center [712, 257] width 5 height 5
select select "10"
select select "0"
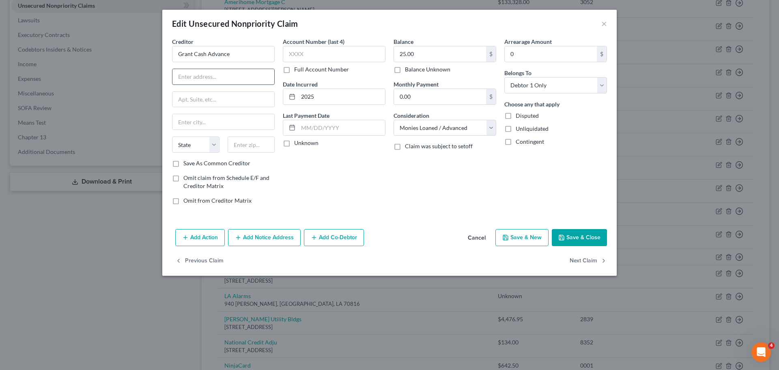
click at [198, 74] on input "text" at bounding box center [223, 76] width 102 height 15
paste input "PO Box 40070"
type input "PO Box 40070"
click at [247, 149] on input "text" at bounding box center [251, 144] width 47 height 16
paste input "89504"
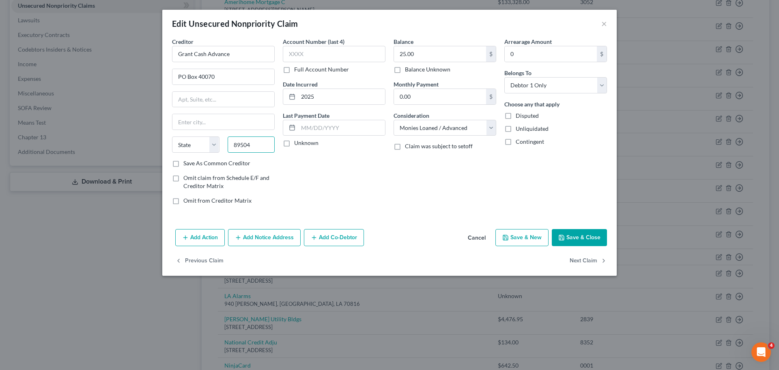
type input "89504"
click at [307, 183] on div "Account Number (last 4) Full Account Number Date Incurred 2025 Last Payment Dat…" at bounding box center [334, 124] width 111 height 174
type input "Reno"
select select "31"
drag, startPoint x: 250, startPoint y: 51, endPoint x: 194, endPoint y: 58, distance: 56.4
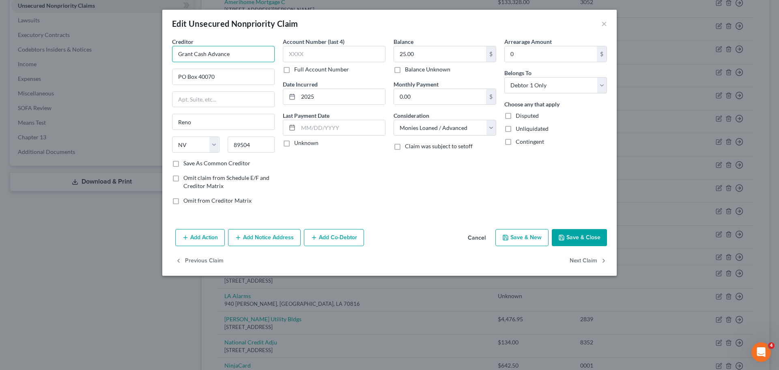
click at [194, 58] on input "Grant Cash Advance" at bounding box center [223, 54] width 103 height 16
drag, startPoint x: 230, startPoint y: 54, endPoint x: 194, endPoint y: 52, distance: 37.0
click at [194, 52] on input "Grant Money" at bounding box center [223, 54] width 103 height 16
type input "Grant Cash Advance/Grant Money"
click at [362, 197] on div "Account Number (last 4) Full Account Number Date Incurred 2025 Last Payment Dat…" at bounding box center [334, 124] width 111 height 174
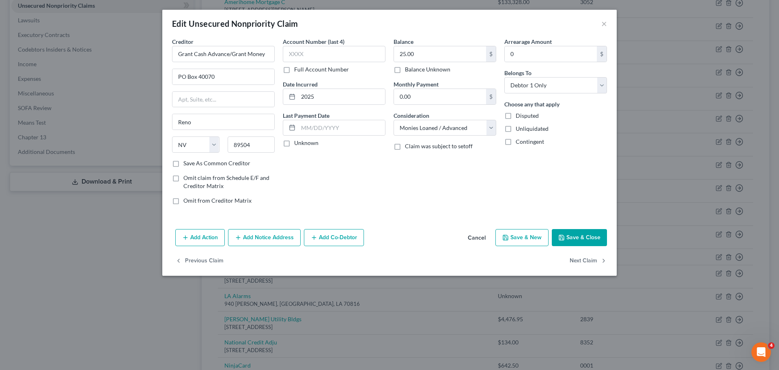
click at [583, 239] on button "Save & Close" at bounding box center [579, 237] width 55 height 17
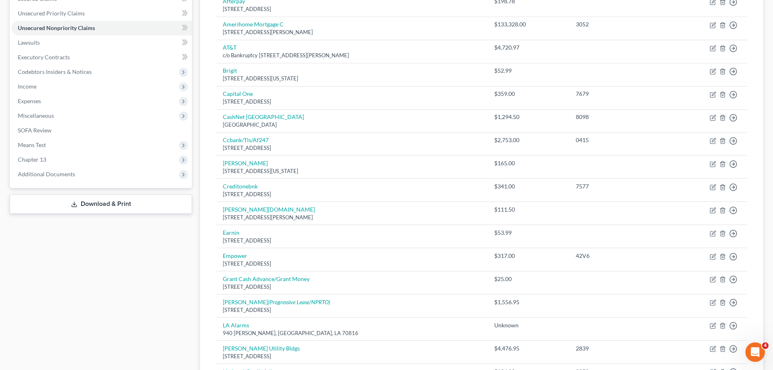
scroll to position [162, 0]
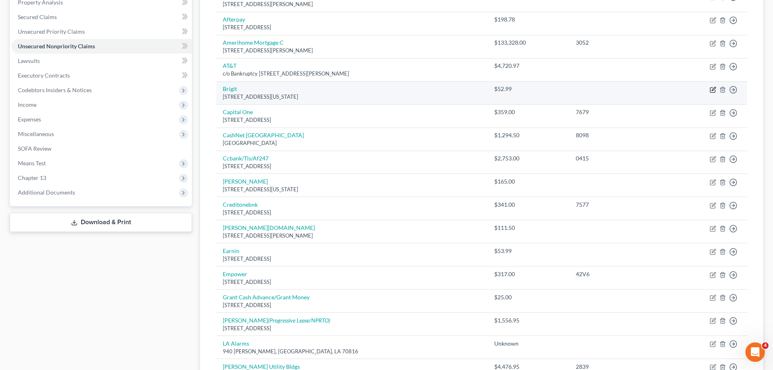
click at [713, 86] on td "Move to D Move to E Move to G Move to Notice Only" at bounding box center [707, 92] width 80 height 23
click at [713, 92] on icon "button" at bounding box center [712, 89] width 5 height 5
select select "35"
select select "10"
select select "0"
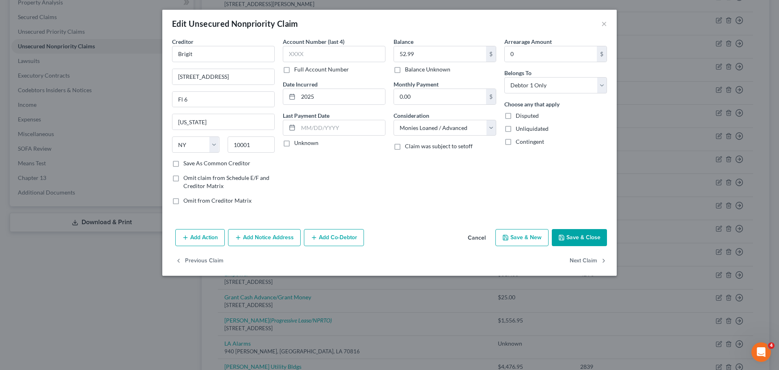
click at [225, 167] on label "Save As Common Creditor" at bounding box center [216, 163] width 67 height 8
click at [192, 164] on input "Save As Common Creditor" at bounding box center [189, 161] width 5 height 5
click at [555, 237] on button "Save & Close" at bounding box center [579, 237] width 55 height 17
checkbox input "false"
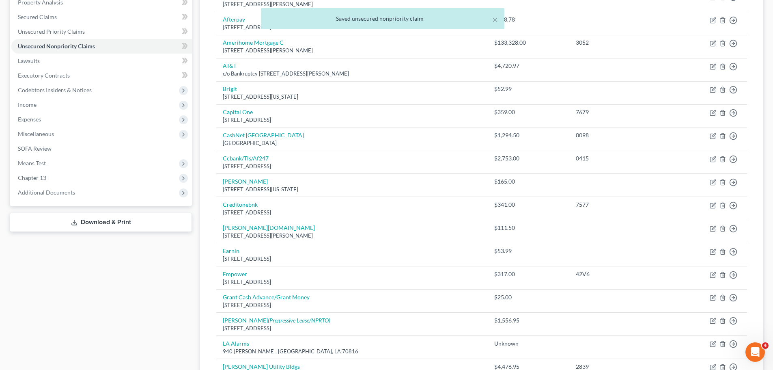
scroll to position [365, 0]
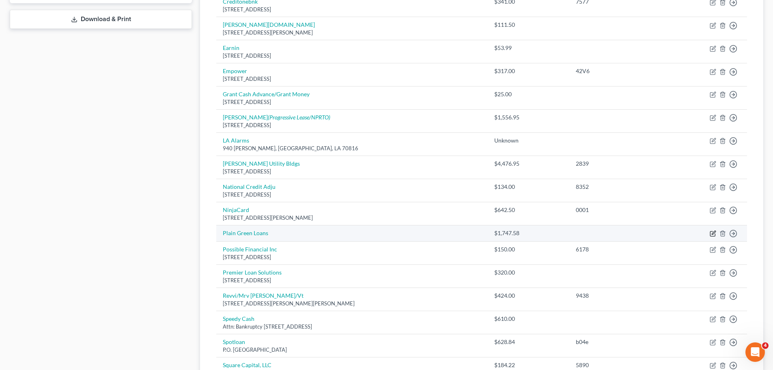
click at [711, 234] on icon "button" at bounding box center [712, 233] width 5 height 5
select select "10"
select select "0"
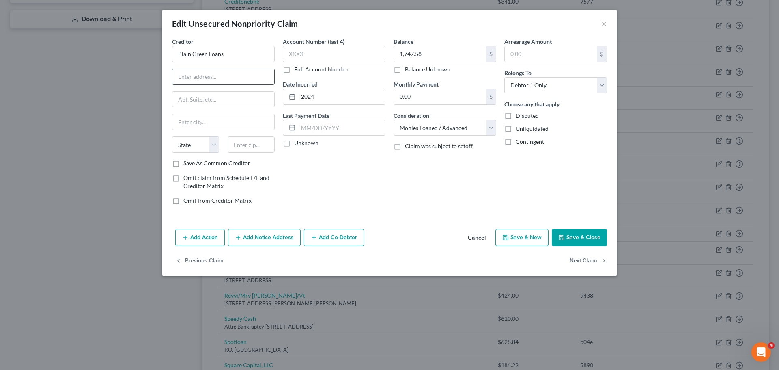
click at [209, 73] on input "text" at bounding box center [223, 76] width 102 height 15
paste input "P.O. Box 42560"
type input "P.O. Box 42560"
click at [240, 149] on input "text" at bounding box center [251, 144] width 47 height 16
paste input "19101"
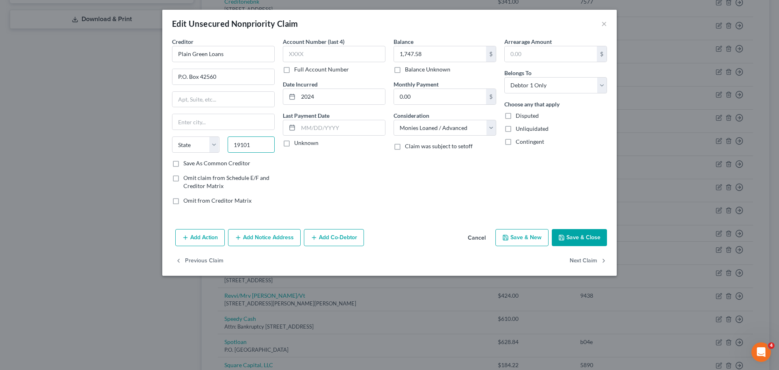
type input "19101"
type input "Philadelphia"
select select "39"
click at [301, 195] on div "Account Number (last 4) Full Account Number Date Incurred 2024 Last Payment Dat…" at bounding box center [334, 124] width 111 height 174
click at [212, 164] on label "Save As Common Creditor" at bounding box center [216, 163] width 67 height 8
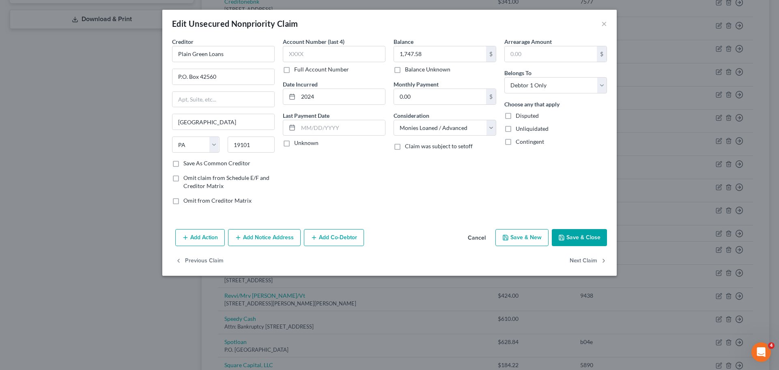
click at [192, 164] on input "Save As Common Creditor" at bounding box center [189, 161] width 5 height 5
click at [309, 178] on div "Account Number (last 4) Full Account Number Date Incurred 2024 Last Payment Dat…" at bounding box center [334, 124] width 111 height 174
click at [577, 237] on button "Save & Close" at bounding box center [579, 237] width 55 height 17
checkbox input "false"
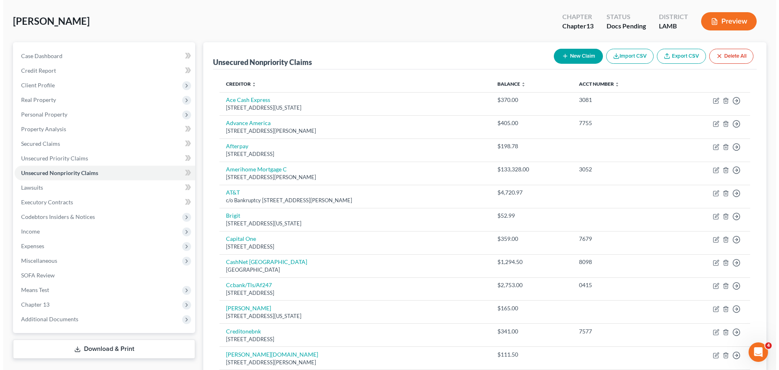
scroll to position [0, 0]
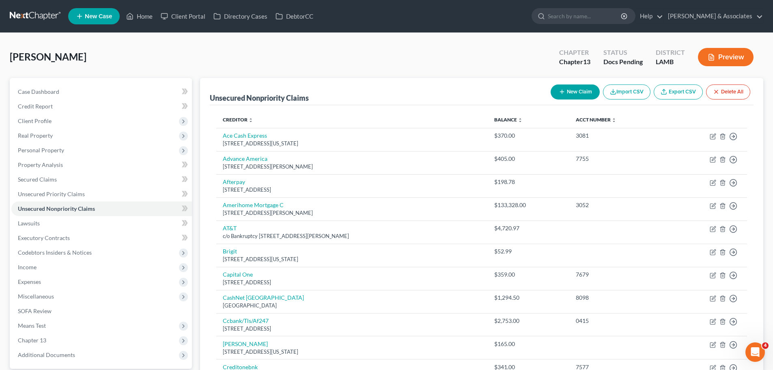
click at [715, 54] on button "Preview" at bounding box center [726, 57] width 56 height 18
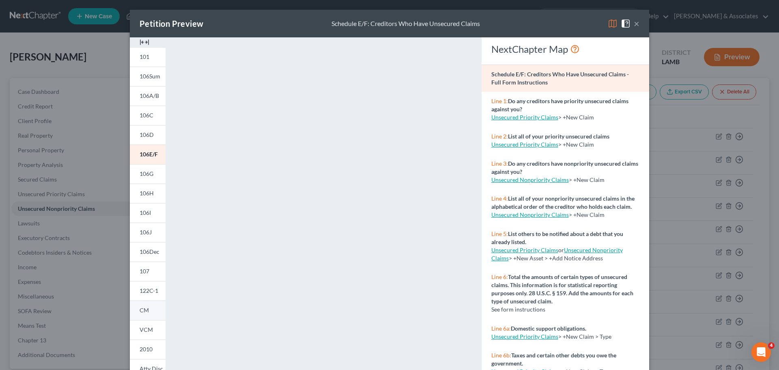
click at [149, 312] on link "CM" at bounding box center [148, 309] width 36 height 19
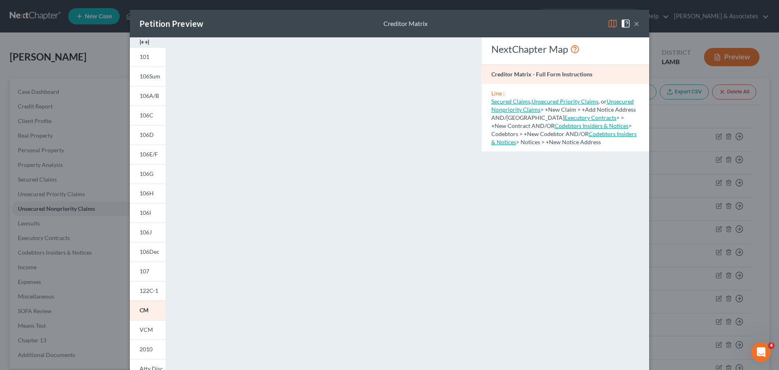
click at [635, 24] on button "×" at bounding box center [637, 24] width 6 height 10
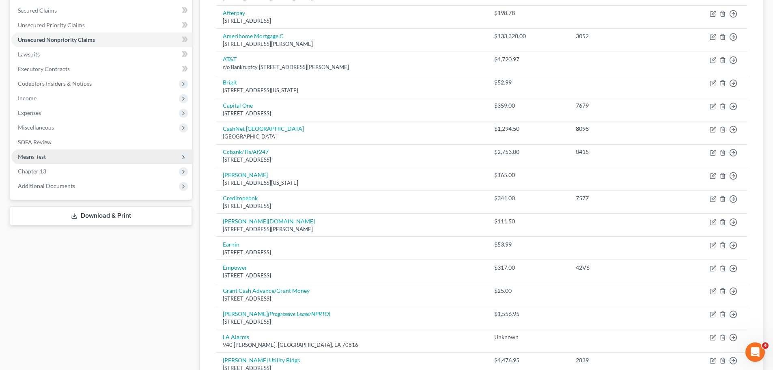
scroll to position [162, 0]
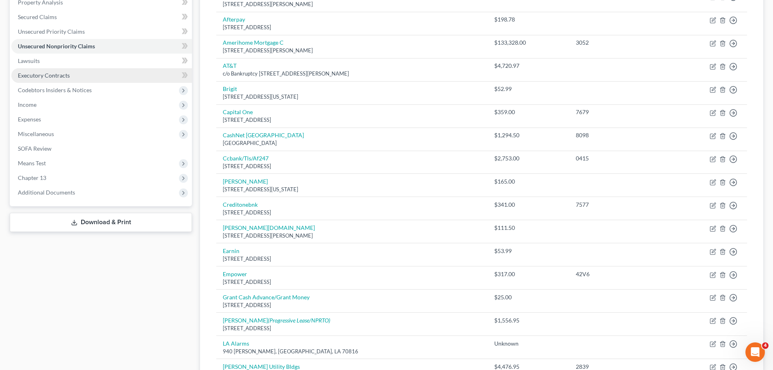
click at [47, 74] on span "Executory Contracts" at bounding box center [44, 75] width 52 height 7
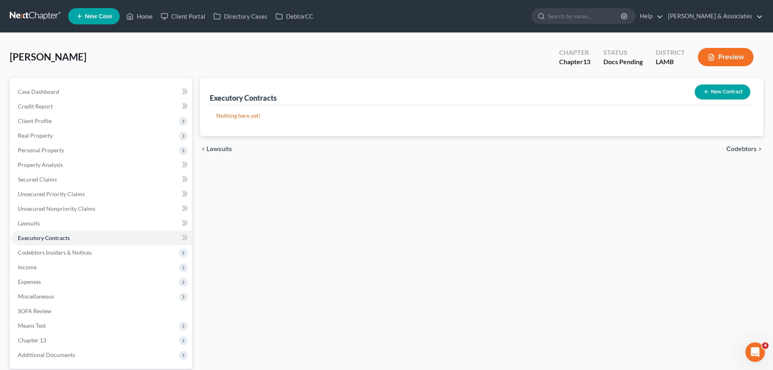
click at [719, 93] on button "New Contract" at bounding box center [723, 91] width 56 height 15
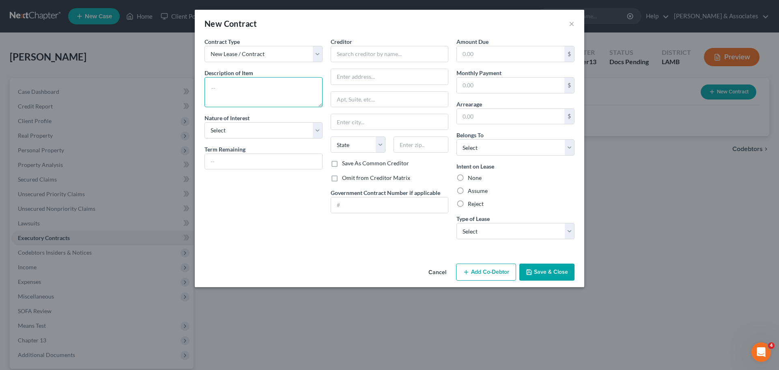
click at [254, 93] on textarea at bounding box center [264, 92] width 118 height 30
type textarea "Shed"
select select "3"
type input "Month to Month"
click at [403, 48] on input "text" at bounding box center [390, 54] width 118 height 16
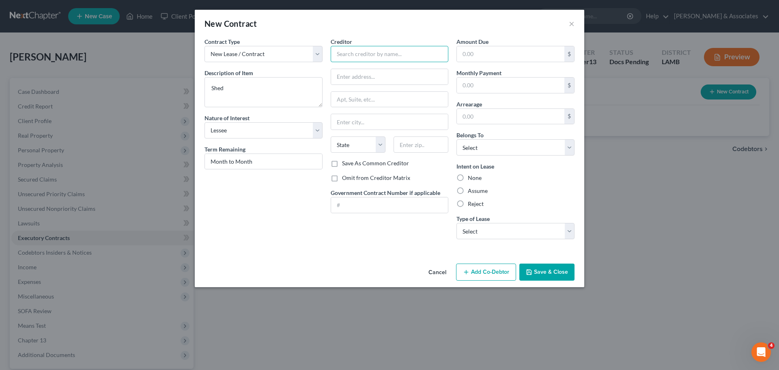
paste input "[PERSON_NAME] Utility Bldgs"
type input "[PERSON_NAME] Utility Bldgs"
click at [424, 75] on input "text" at bounding box center [389, 76] width 117 height 15
paste input "PO Box 1728"
type input "PO Box 1728"
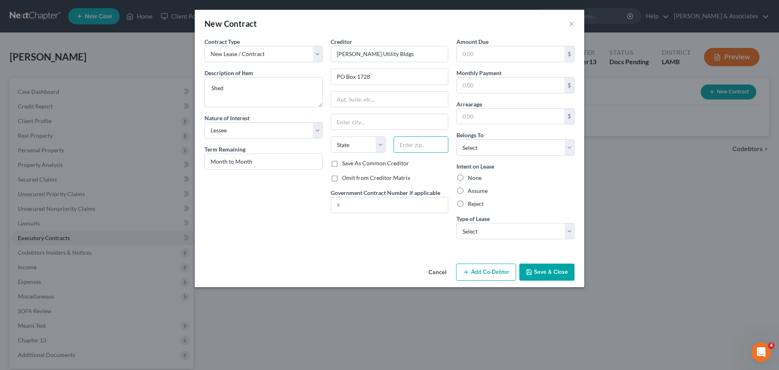
click at [406, 142] on input "text" at bounding box center [421, 144] width 55 height 16
paste input "27030"
type input "27030"
type input "Mount Airy"
select select "28"
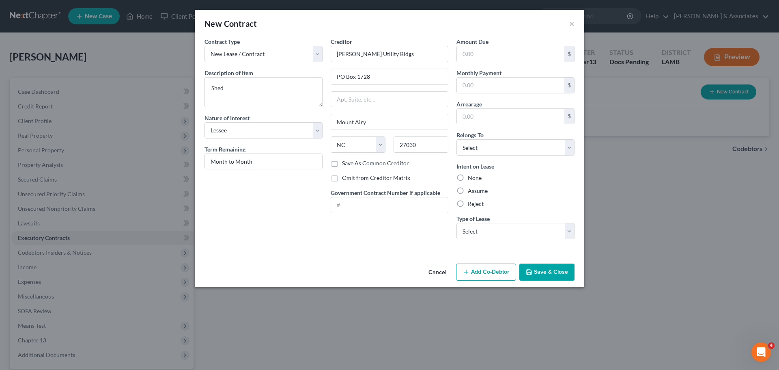
click at [314, 264] on div "Cancel Add Co-Debtor Save & Close" at bounding box center [390, 273] width 390 height 27
click at [526, 47] on input "text" at bounding box center [511, 53] width 108 height 15
paste input "4,476.95"
type input "4,476.95"
click at [346, 262] on div "Cancel Add Co-Debtor Save & Close" at bounding box center [390, 273] width 390 height 27
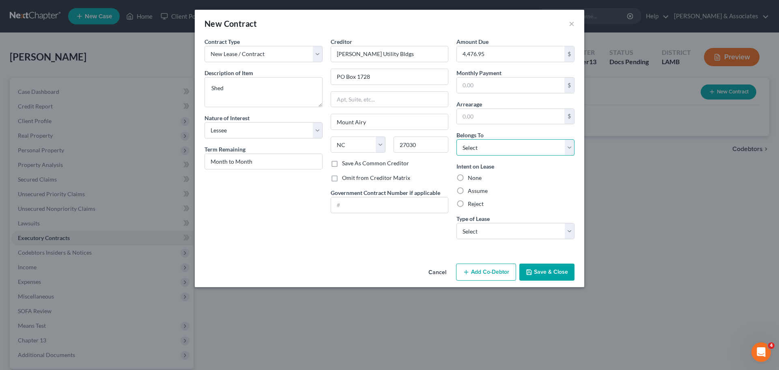
click at [499, 147] on select "Select Debtor 1 Only Debtor 2 Only Debtor 1 And Debtor 2 Only At Least One Of T…" at bounding box center [515, 147] width 118 height 16
select select "0"
click at [456, 139] on select "Select Debtor 1 Only Debtor 2 Only Debtor 1 And Debtor 2 Only At Least One Of T…" at bounding box center [515, 147] width 118 height 16
click at [484, 189] on label "Assume" at bounding box center [478, 191] width 20 height 8
click at [476, 189] on input "Assume" at bounding box center [473, 189] width 5 height 5
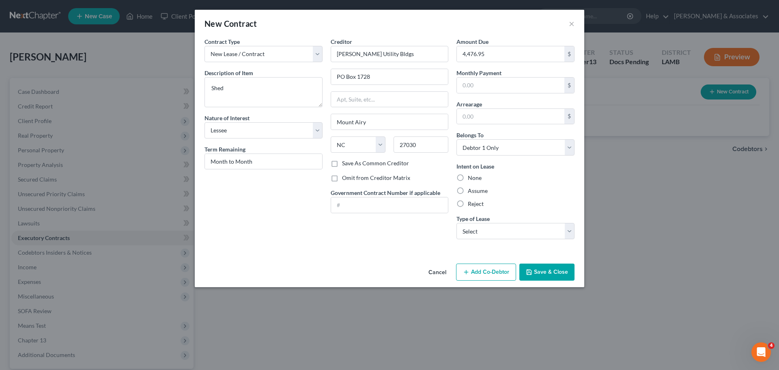
radio input "true"
click at [487, 233] on select "Select Real Estate Car Other" at bounding box center [515, 231] width 118 height 16
click at [456, 223] on select "Select Real Estate Car Other" at bounding box center [515, 231] width 118 height 16
click at [471, 233] on select "Select Real Estate Car Other" at bounding box center [515, 231] width 118 height 16
select select "2"
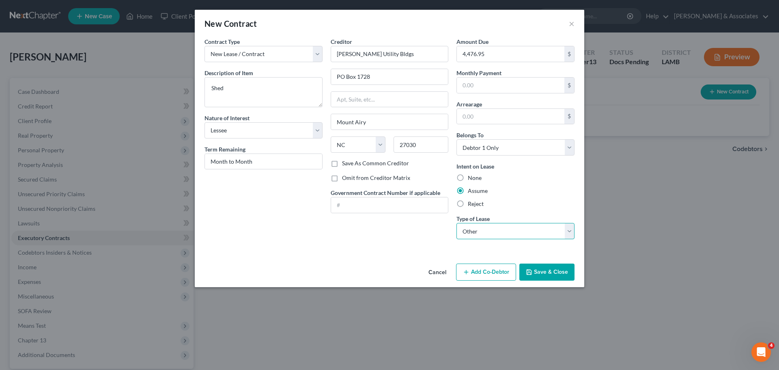
click at [456, 223] on select "Select Real Estate Car Other" at bounding box center [515, 231] width 118 height 16
click at [402, 256] on div "Contract Type New Lease / Contract New Timeshare Description of non-residential…" at bounding box center [390, 148] width 390 height 223
click at [319, 233] on div "Contract Type New Lease / Contract New Timeshare Description of non-residential…" at bounding box center [263, 141] width 126 height 208
click at [565, 272] on button "Save & Close" at bounding box center [546, 271] width 55 height 17
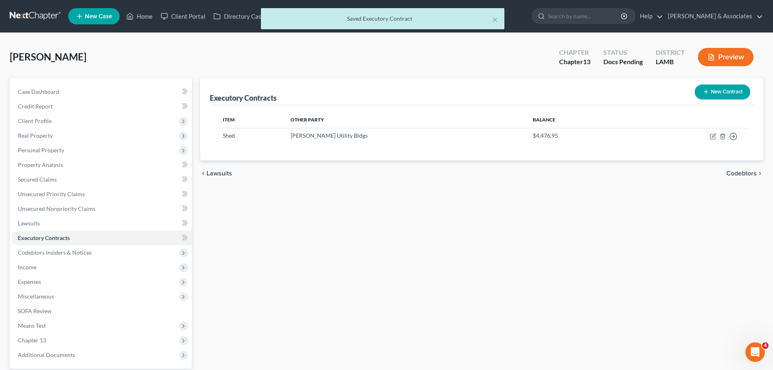
click at [330, 248] on div "Executory Contracts New Contract Item Other Party Balance Shed Leonard Aluminum…" at bounding box center [481, 236] width 571 height 316
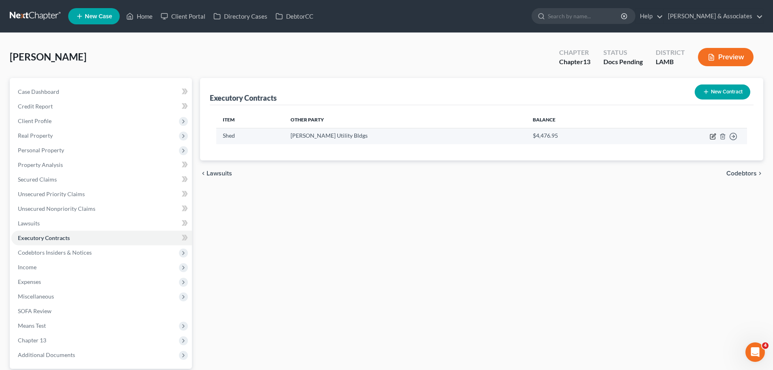
click at [715, 138] on icon "button" at bounding box center [712, 136] width 5 height 5
select select "3"
select select "28"
select select "0"
select select "2"
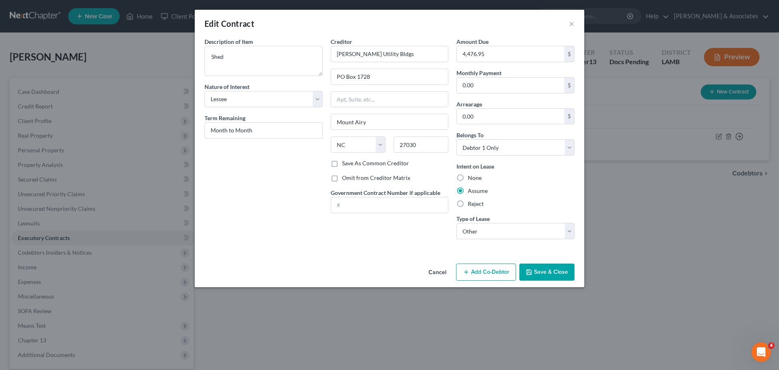
click at [278, 235] on div "Description of non-residential real property * Description of Item * Shed Natur…" at bounding box center [263, 141] width 126 height 208
click at [573, 26] on button "×" at bounding box center [572, 24] width 6 height 10
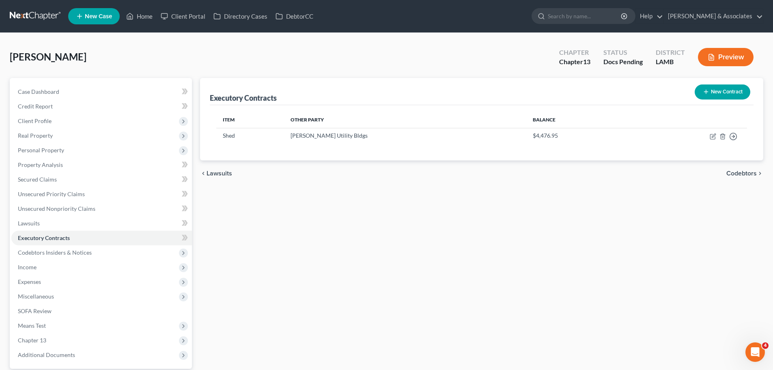
click at [636, 248] on div "Executory Contracts New Contract Item Other Party Balance Shed Leonard Aluminum…" at bounding box center [481, 236] width 571 height 316
click at [51, 127] on span "Client Profile" at bounding box center [101, 121] width 181 height 15
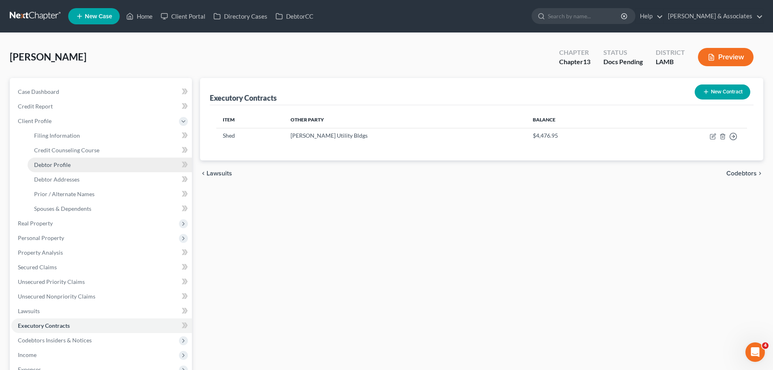
click at [110, 168] on link "Debtor Profile" at bounding box center [110, 164] width 164 height 15
select select "0"
select select "1"
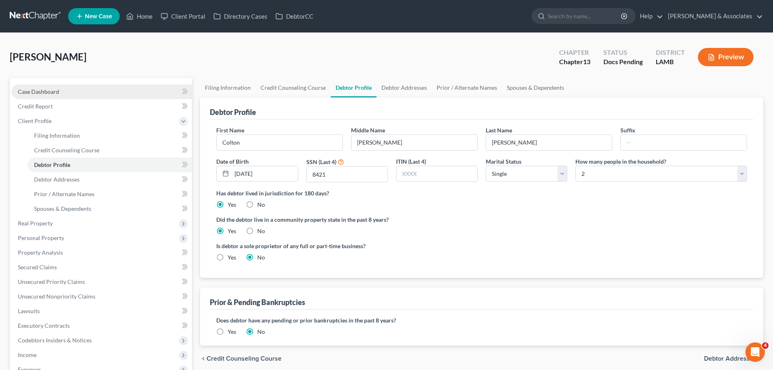
click at [34, 90] on span "Case Dashboard" at bounding box center [38, 91] width 41 height 7
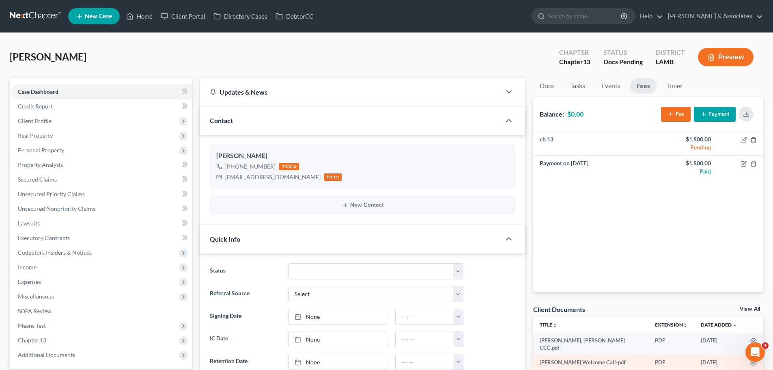
scroll to position [493, 0]
click at [206, 47] on div "Dutton, Colton Upgraded Chapter Chapter 13 Status Docs Pending District LAMB Pr…" at bounding box center [387, 60] width 754 height 35
click at [33, 60] on span "[PERSON_NAME]" at bounding box center [48, 57] width 77 height 12
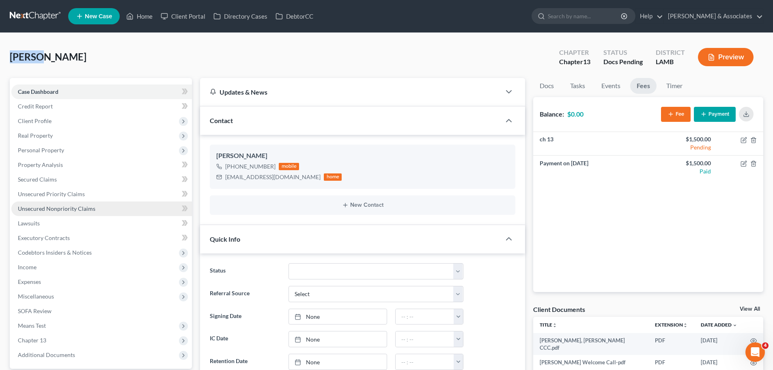
click at [101, 207] on link "Unsecured Nonpriority Claims" at bounding box center [101, 208] width 181 height 15
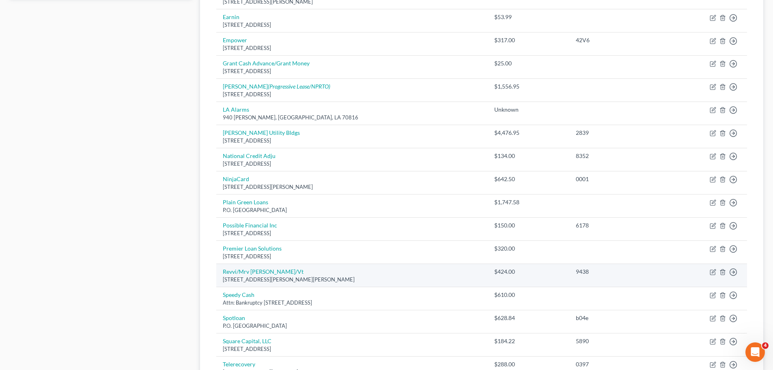
scroll to position [365, 0]
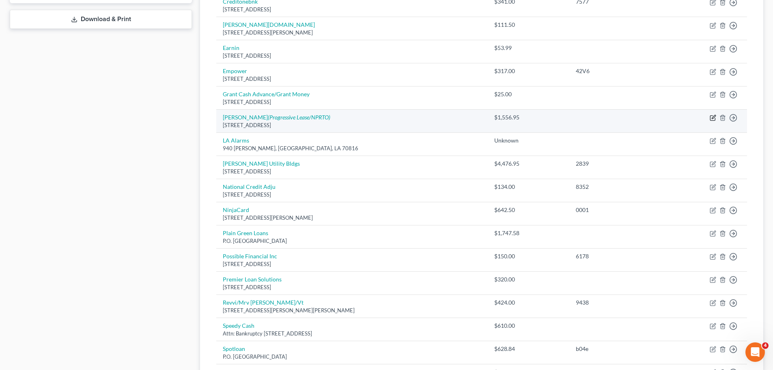
click at [713, 116] on icon "button" at bounding box center [713, 117] width 6 height 6
select select "38"
select select "10"
select select "0"
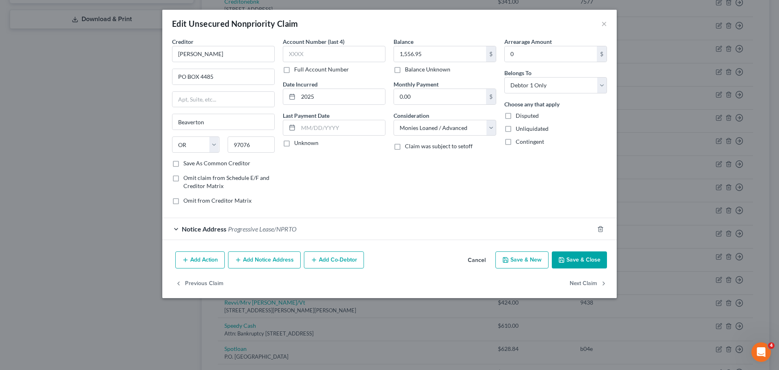
click at [384, 163] on div "Account Number (last 4) Full Account Number Date Incurred 2025 Last Payment Dat…" at bounding box center [334, 124] width 111 height 174
click at [437, 99] on input "0.00" at bounding box center [440, 96] width 92 height 15
drag, startPoint x: 453, startPoint y: 177, endPoint x: 543, endPoint y: 105, distance: 114.8
click at [453, 177] on div "Balance 1,556.95 $ Balance Unknown Balance Undetermined 1,556.95 $ Balance Unkn…" at bounding box center [445, 124] width 111 height 174
click at [603, 24] on button "×" at bounding box center [604, 24] width 6 height 10
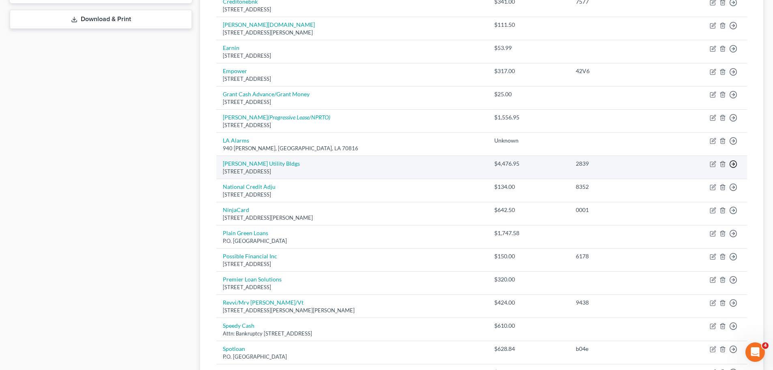
click at [730, 161] on icon "button" at bounding box center [733, 164] width 8 height 8
click at [673, 170] on link "Move to D" at bounding box center [696, 170] width 68 height 14
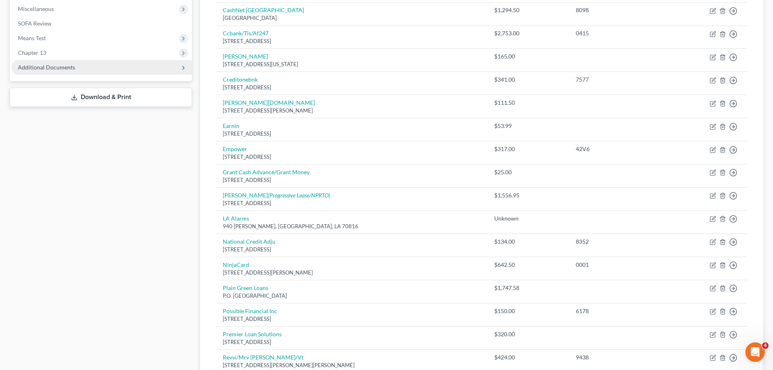
scroll to position [122, 0]
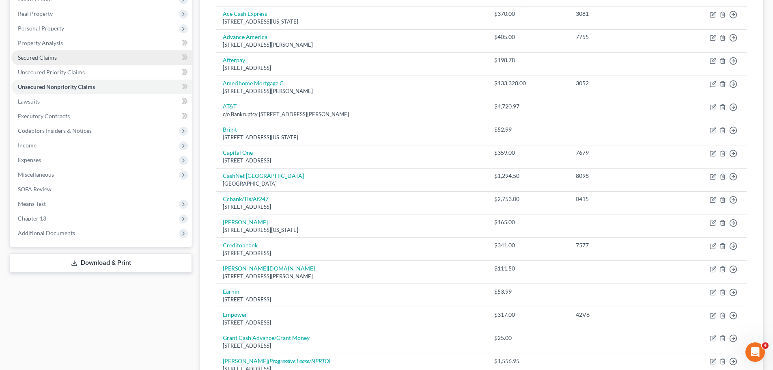
click at [67, 59] on link "Secured Claims" at bounding box center [101, 57] width 181 height 15
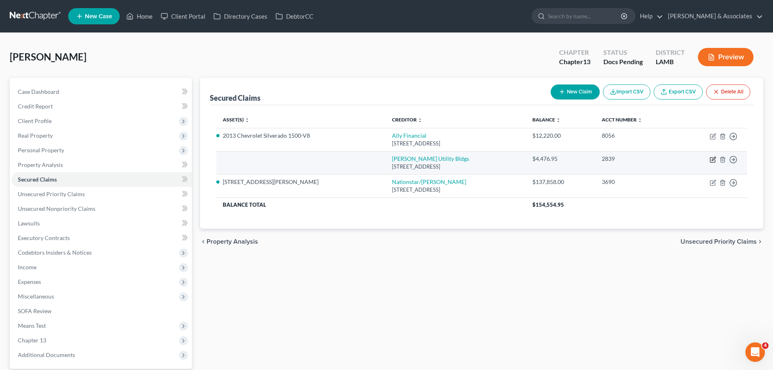
click at [711, 159] on icon "button" at bounding box center [713, 159] width 6 height 6
select select "28"
select select "0"
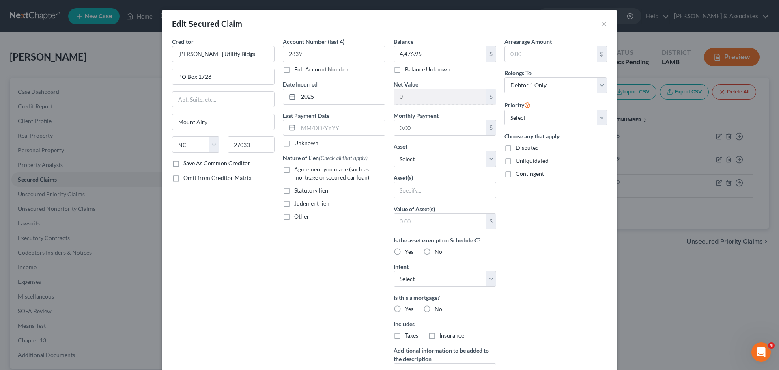
click at [325, 168] on span "Agreement you made (such as mortgage or secured car loan)" at bounding box center [331, 173] width 75 height 15
click at [303, 168] on input "Agreement you made (such as mortgage or secured car loan)" at bounding box center [299, 167] width 5 height 5
checkbox input "true"
click at [406, 126] on input "0.00" at bounding box center [440, 127] width 92 height 15
click at [433, 158] on select "Select Other Multiple Assets Essential Federal Credit Union 3213-1 (Savings Acc…" at bounding box center [445, 159] width 103 height 16
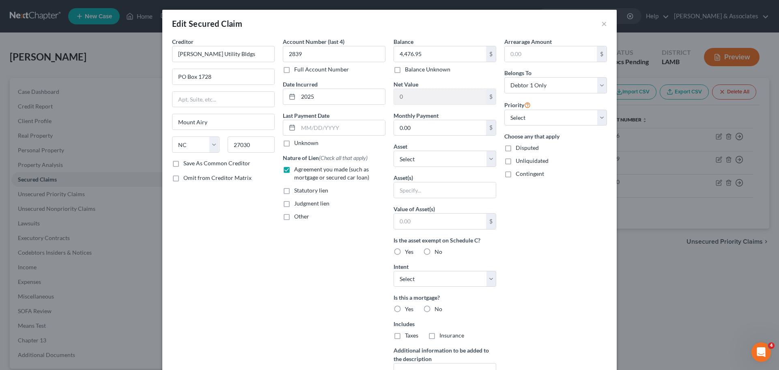
click at [372, 210] on div "Nature of Lien (Check all that apply) Agreement you made (such as mortgage or s…" at bounding box center [334, 186] width 103 height 67
click at [416, 193] on input "text" at bounding box center [445, 189] width 102 height 15
type input "Shed"
click at [358, 266] on div "Account Number (last 4) 2839 Full Account Number Date Incurred 2025 Last Paymen…" at bounding box center [334, 218] width 111 height 362
click at [411, 286] on select "Select Surrender Redeem Reaffirm Avoid Other" at bounding box center [445, 279] width 103 height 16
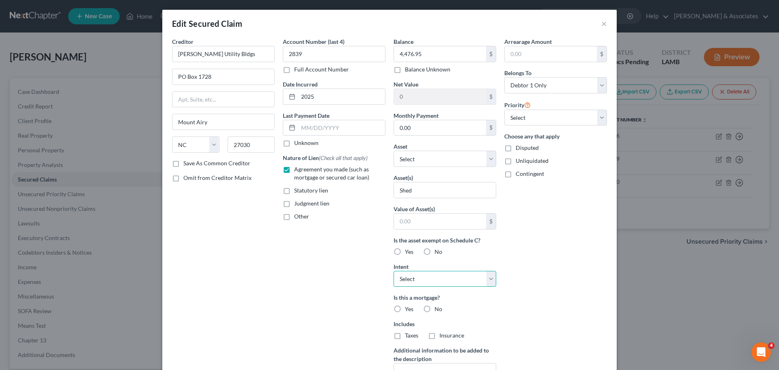
select select "2"
click at [394, 271] on select "Select Surrender Redeem Reaffirm Avoid Other" at bounding box center [445, 279] width 103 height 16
click at [367, 310] on div "Account Number (last 4) 2839 Full Account Number Date Incurred 2025 Last Paymen…" at bounding box center [334, 218] width 111 height 362
click at [439, 313] on div "Is this a mortgage? Yes No" at bounding box center [445, 303] width 103 height 20
click at [437, 311] on span "No" at bounding box center [439, 308] width 8 height 7
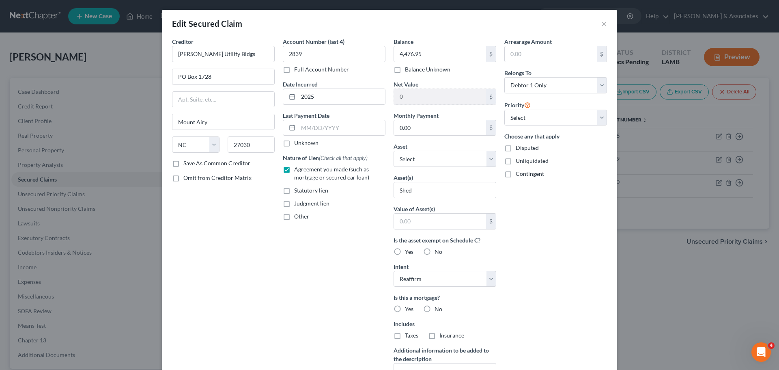
click at [438, 310] on input "No" at bounding box center [440, 307] width 5 height 5
radio input "true"
click at [435, 331] on label "No" at bounding box center [439, 335] width 8 height 8
click at [438, 331] on input "No" at bounding box center [440, 333] width 5 height 5
radio input "true"
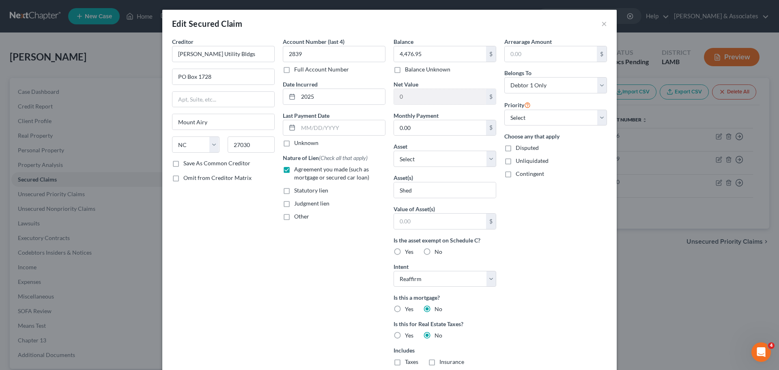
click at [507, 289] on div "Arrearage Amount $ Belongs To * Select Debtor 1 Only Debtor 2 Only Debtor 1 And…" at bounding box center [555, 231] width 111 height 388
click at [532, 118] on select "Select 1st 2nd 3rd 4th 5th 6th 7th 8th 9th 10th 11th 12th 13th 14th 15th 16th 1…" at bounding box center [555, 118] width 103 height 16
select select "0"
click at [504, 110] on select "Select 1st 2nd 3rd 4th 5th 6th 7th 8th 9th 10th 11th 12th 13th 14th 15th 16th 1…" at bounding box center [555, 118] width 103 height 16
drag, startPoint x: 557, startPoint y: 248, endPoint x: 551, endPoint y: 249, distance: 5.7
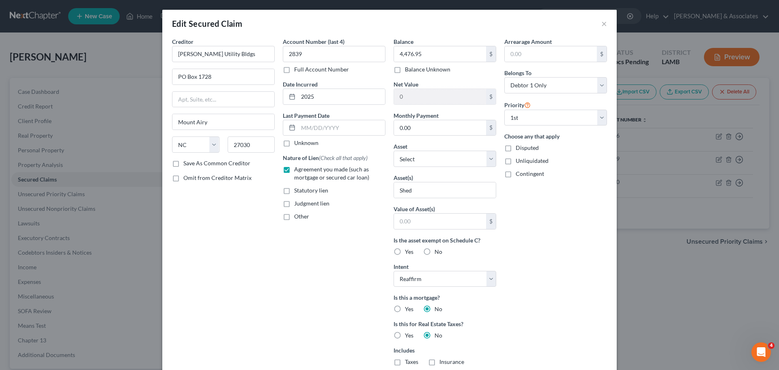
click at [556, 248] on div "Arrearage Amount $ Belongs To * Select Debtor 1 Only Debtor 2 Only Debtor 1 And…" at bounding box center [555, 231] width 111 height 388
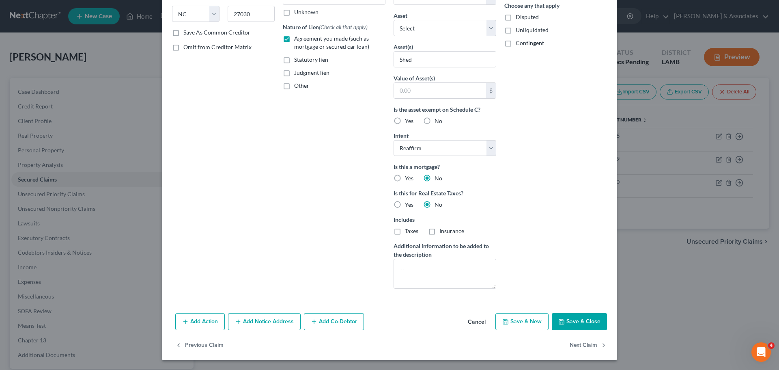
click at [590, 324] on button "Save & Close" at bounding box center [579, 321] width 55 height 17
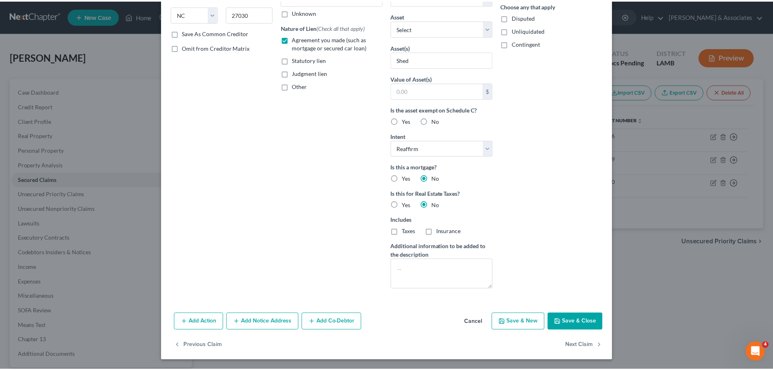
scroll to position [42, 0]
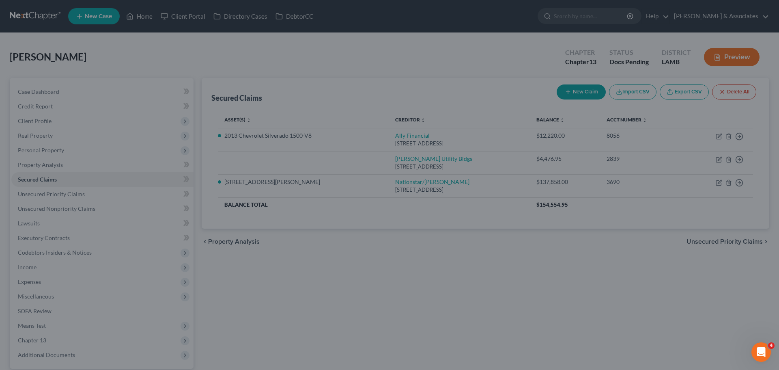
type input "0"
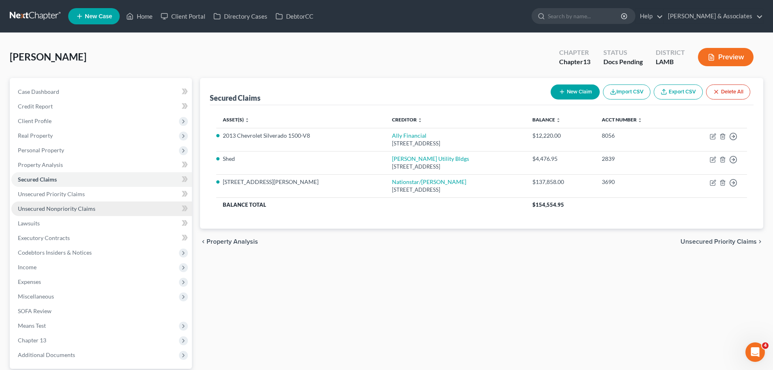
click at [34, 207] on span "Unsecured Nonpriority Claims" at bounding box center [57, 208] width 78 height 7
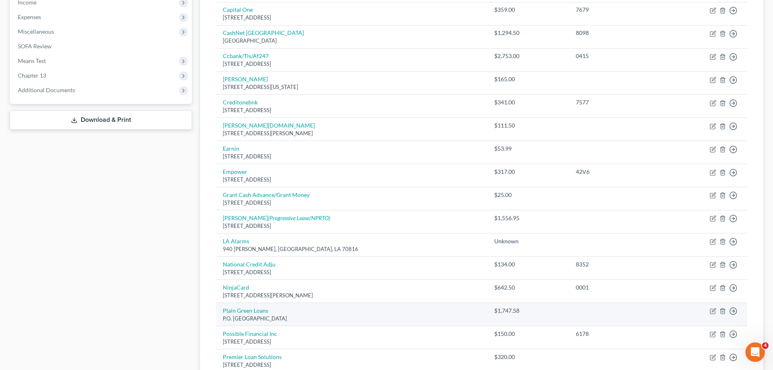
scroll to position [284, 0]
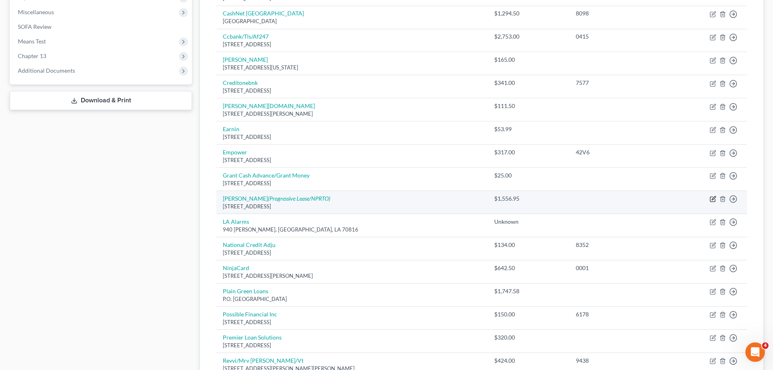
click at [711, 197] on icon "button" at bounding box center [712, 199] width 5 height 5
select select "38"
select select "10"
select select "0"
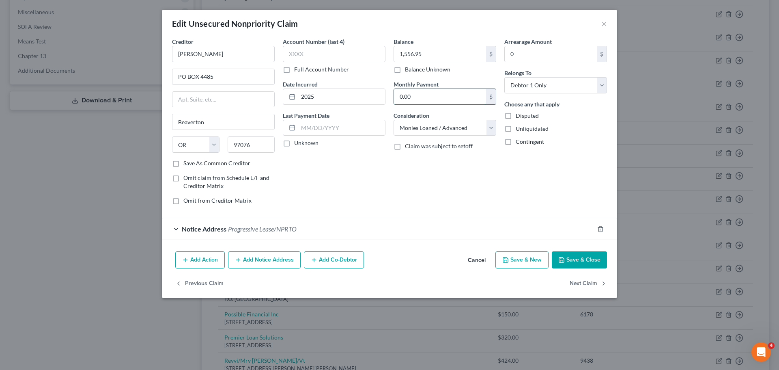
click at [431, 95] on input "0.00" at bounding box center [440, 96] width 92 height 15
type input "106.08"
click at [452, 182] on div "Balance 1,556.95 $ Balance Unknown Balance Undetermined 1,556.95 $ Balance Unkn…" at bounding box center [445, 124] width 111 height 174
click at [581, 262] on button "Save & Close" at bounding box center [579, 259] width 55 height 17
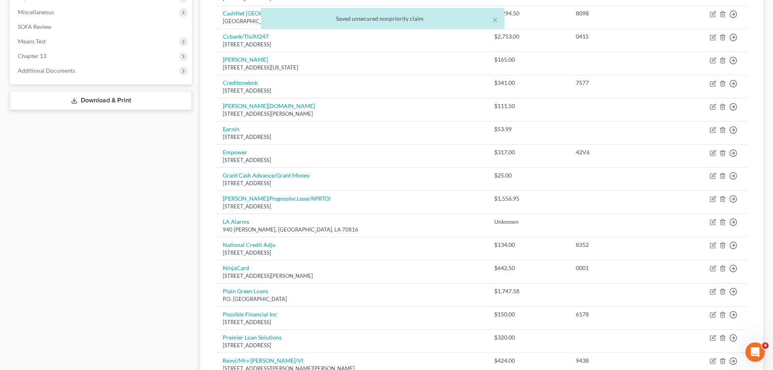
click at [64, 261] on div "Case Dashboard Payments Invoices Payments Payments Credit Report Client Profile" at bounding box center [101, 182] width 190 height 777
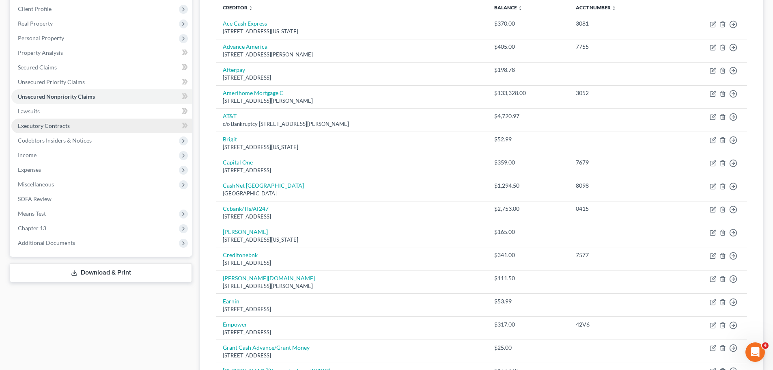
scroll to position [81, 0]
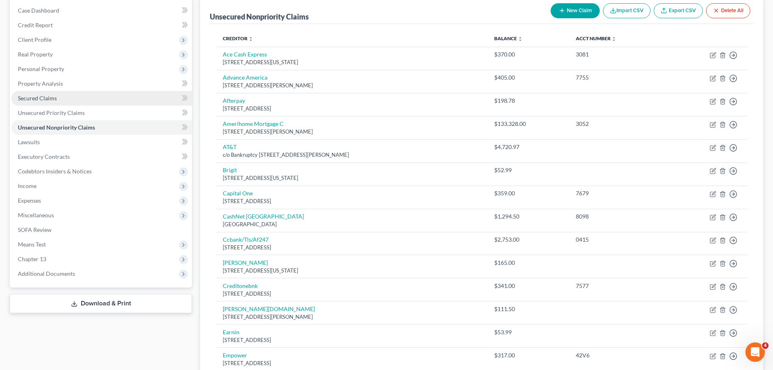
click at [23, 99] on span "Secured Claims" at bounding box center [37, 98] width 39 height 7
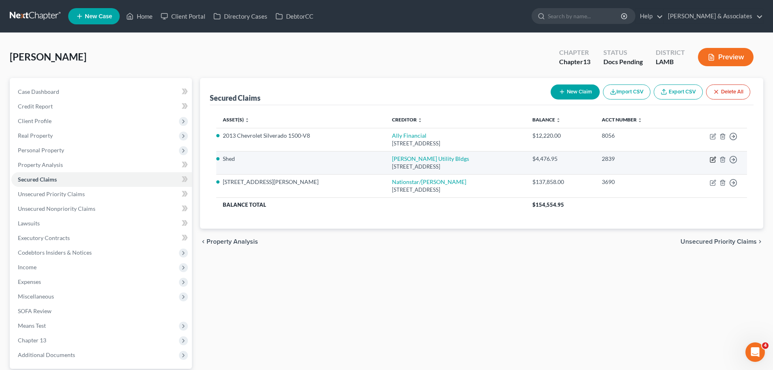
click at [711, 157] on icon "button" at bounding box center [713, 159] width 6 height 6
select select "28"
select select "2"
select select "0"
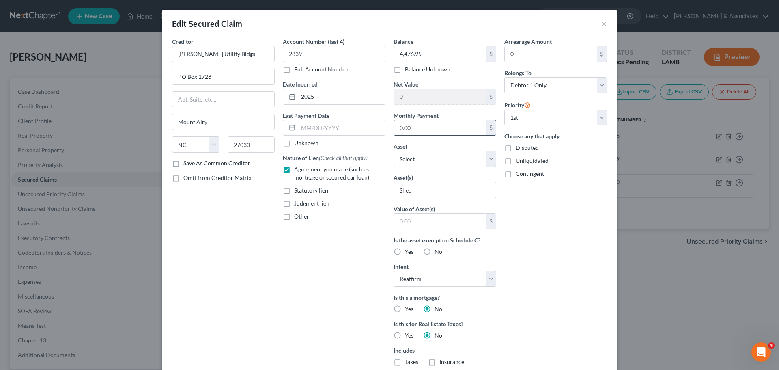
click at [416, 124] on input "0.00" at bounding box center [440, 127] width 92 height 15
type input "165.60"
click at [546, 270] on div "Arrearage Amount 0 $ Belongs To * Select Debtor 1 Only Debtor 2 Only Debtor 1 A…" at bounding box center [555, 231] width 111 height 388
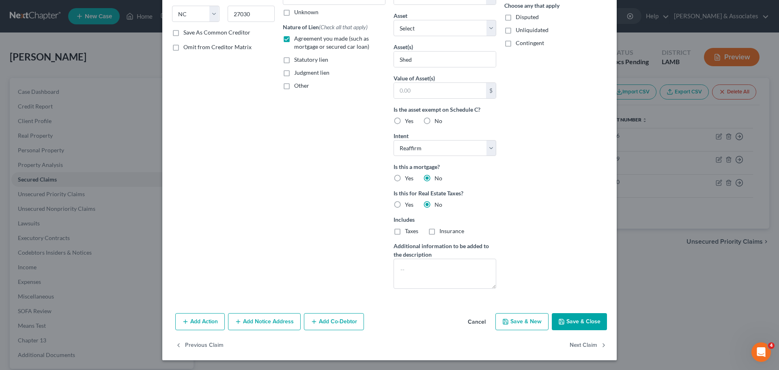
click at [582, 320] on button "Save & Close" at bounding box center [579, 321] width 55 height 17
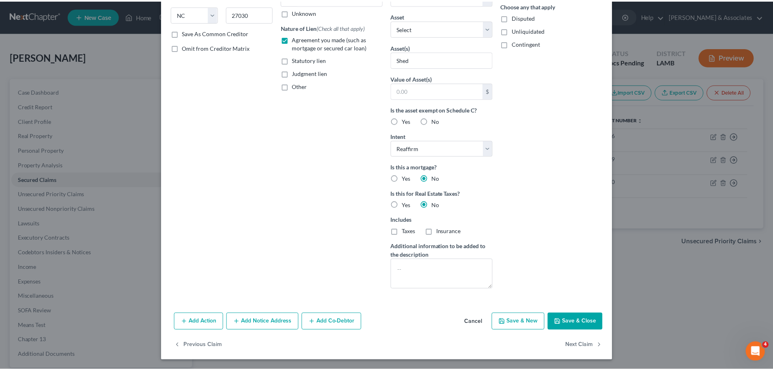
scroll to position [42, 0]
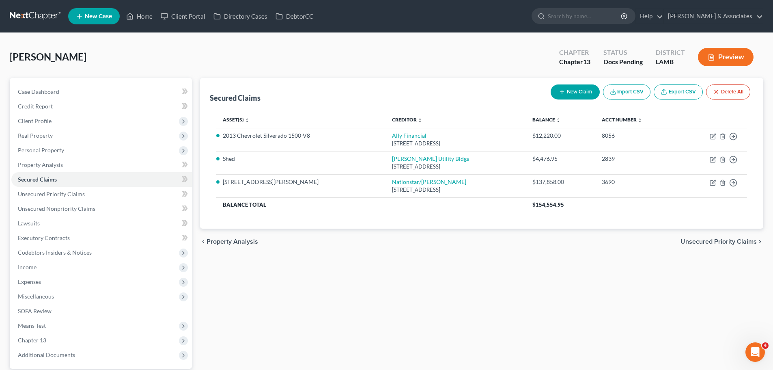
click at [563, 308] on div "Secured Claims New Claim Import CSV Export CSV Delete All Asset(s) expand_more …" at bounding box center [481, 236] width 571 height 316
click at [368, 293] on div "Secured Claims New Claim Import CSV Export CSV Delete All Asset(s) expand_more …" at bounding box center [481, 236] width 571 height 316
click at [485, 268] on div "Secured Claims New Claim Import CSV Export CSV Delete All Asset(s) expand_more …" at bounding box center [481, 236] width 571 height 316
click at [475, 267] on div "Secured Claims New Claim Import CSV Export CSV Delete All Asset(s) expand_more …" at bounding box center [481, 236] width 571 height 316
click at [21, 199] on link "Unsecured Priority Claims" at bounding box center [101, 194] width 181 height 15
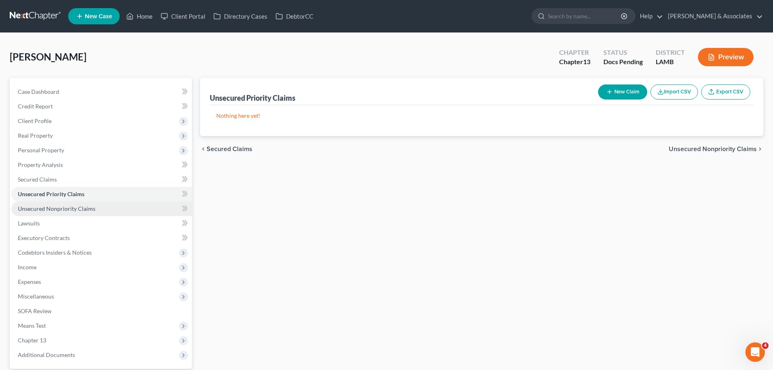
click at [22, 206] on span "Unsecured Nonpriority Claims" at bounding box center [57, 208] width 78 height 7
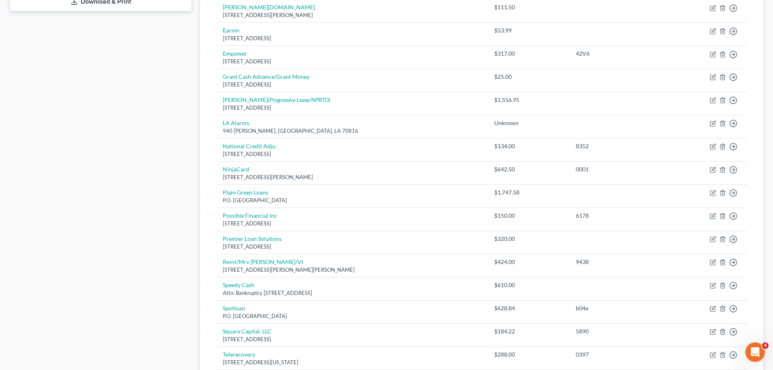
scroll to position [354, 0]
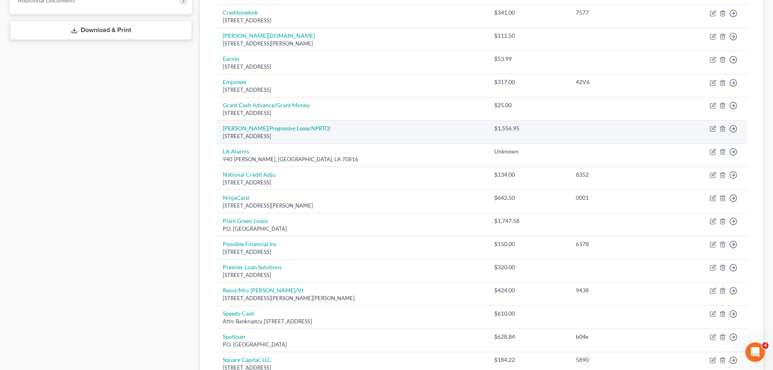
click at [708, 130] on td "Move to D Move to E Move to G Move to Notice Only" at bounding box center [707, 132] width 80 height 23
click at [711, 128] on icon "button" at bounding box center [713, 128] width 6 height 6
select select "38"
select select "10"
select select "0"
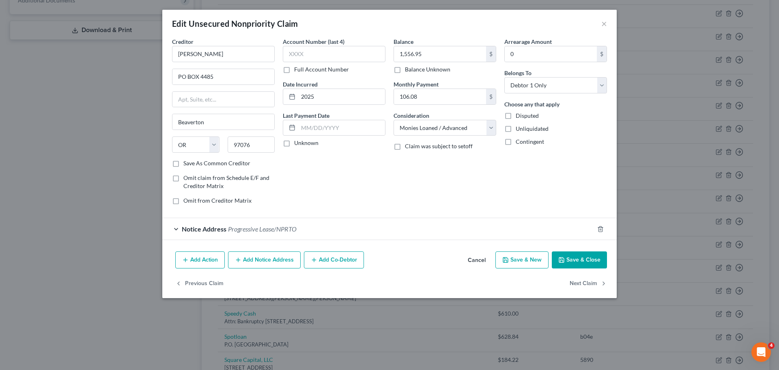
click at [431, 202] on div "Balance 1,556.95 $ Balance Unknown Balance Undetermined 1,556.95 $ Balance Unkn…" at bounding box center [445, 124] width 111 height 174
click at [578, 252] on button "Save & Close" at bounding box center [579, 259] width 55 height 17
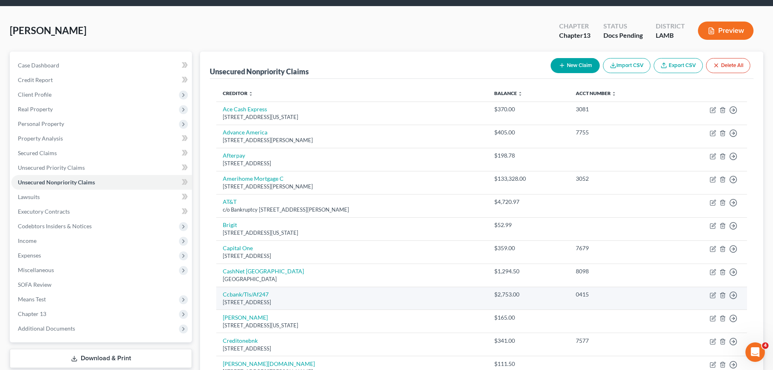
scroll to position [41, 0]
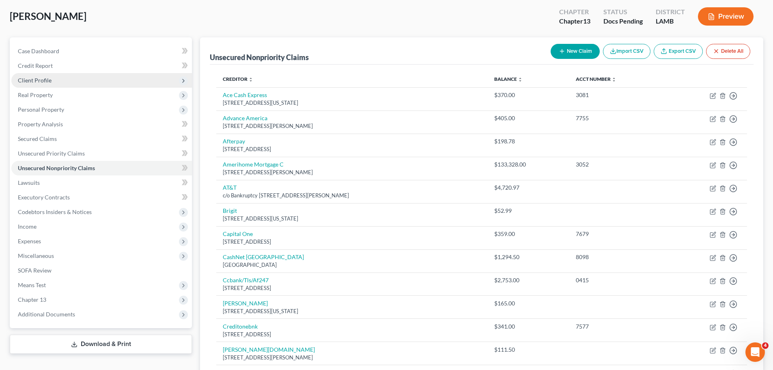
click at [50, 76] on span "Client Profile" at bounding box center [101, 80] width 181 height 15
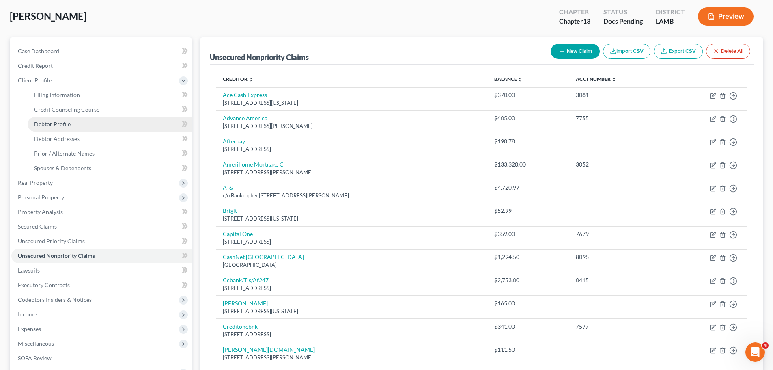
click at [63, 123] on span "Debtor Profile" at bounding box center [52, 124] width 37 height 7
select select "0"
select select "1"
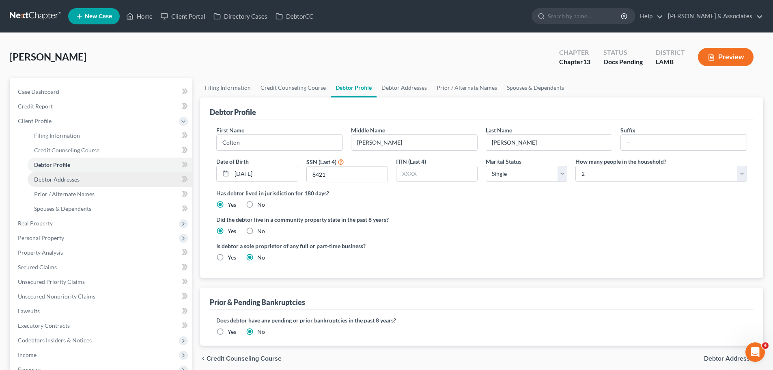
click at [63, 182] on span "Debtor Addresses" at bounding box center [56, 179] width 45 height 7
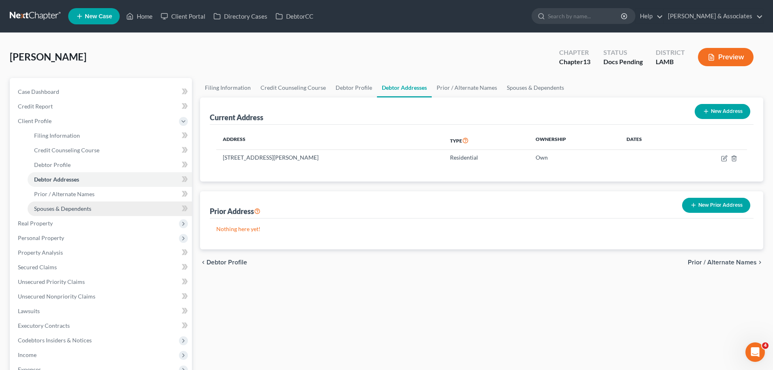
click at [60, 205] on span "Spouses & Dependents" at bounding box center [62, 208] width 57 height 7
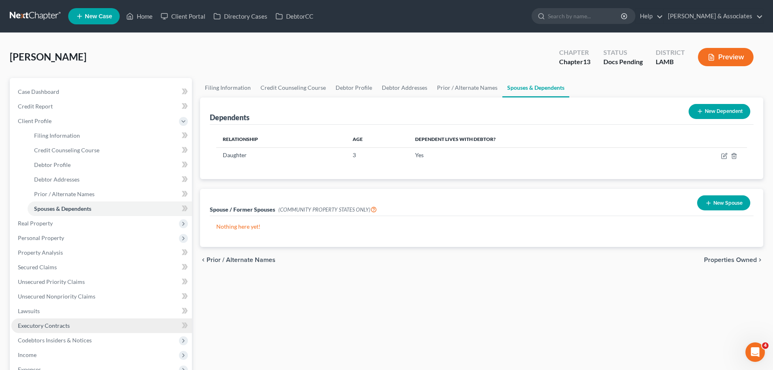
scroll to position [81, 0]
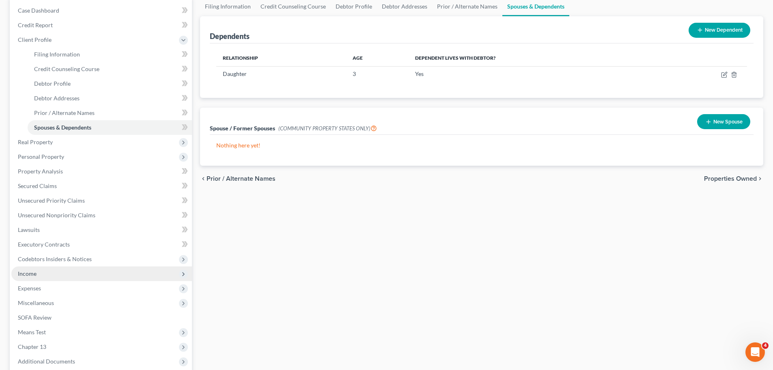
click at [28, 273] on span "Income" at bounding box center [27, 273] width 19 height 7
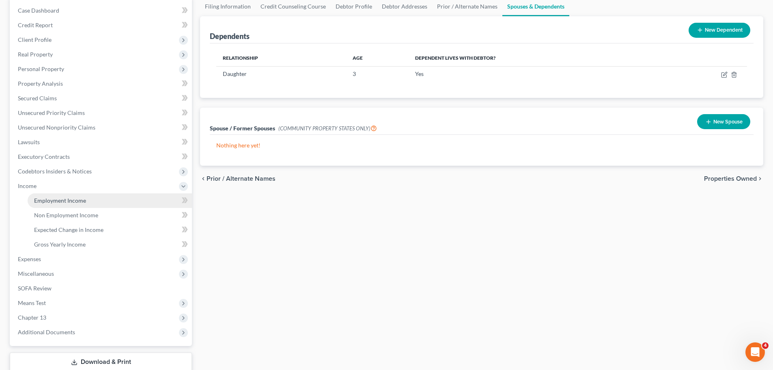
click at [67, 203] on span "Employment Income" at bounding box center [60, 200] width 52 height 7
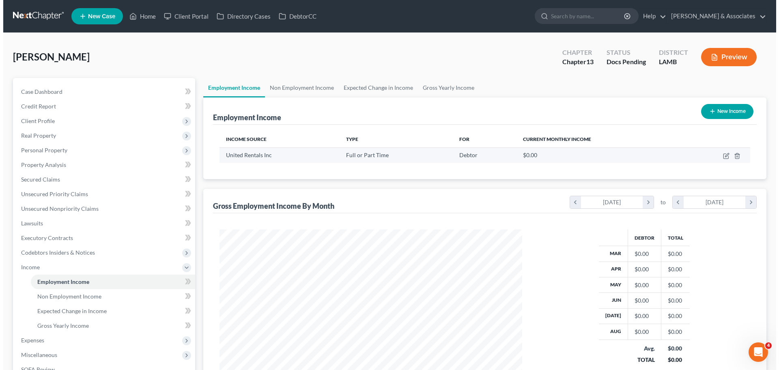
scroll to position [151, 319]
click at [723, 156] on icon "button" at bounding box center [723, 156] width 6 height 6
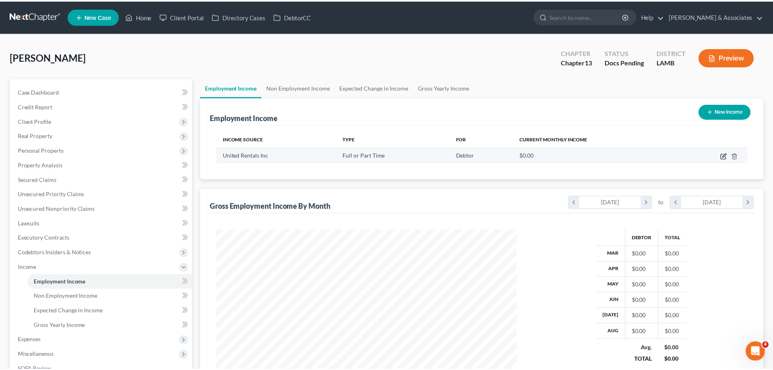
scroll to position [153, 322]
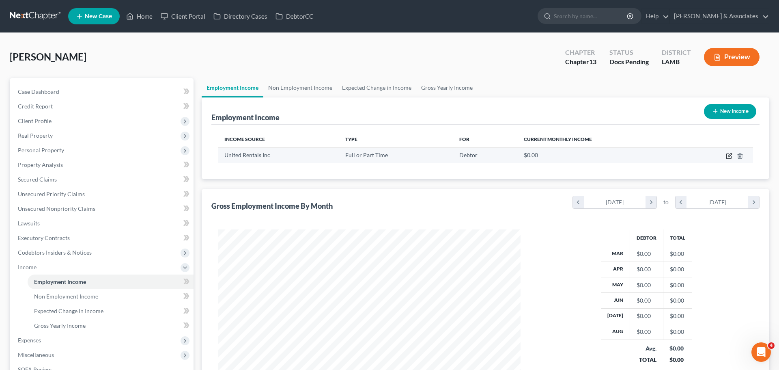
select select "0"
select select "28"
select select "2"
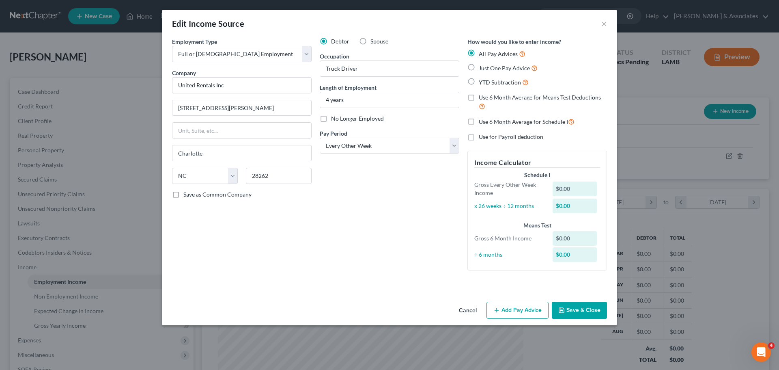
click at [601, 25] on div "Edit Income Source ×" at bounding box center [389, 24] width 454 height 28
click at [603, 25] on button "×" at bounding box center [604, 24] width 6 height 10
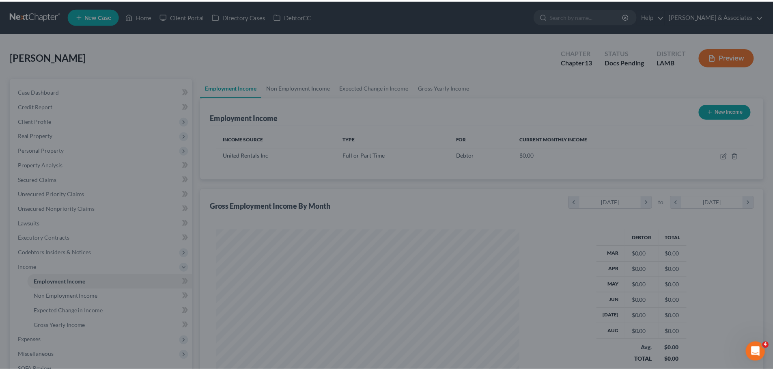
scroll to position [405626, 405459]
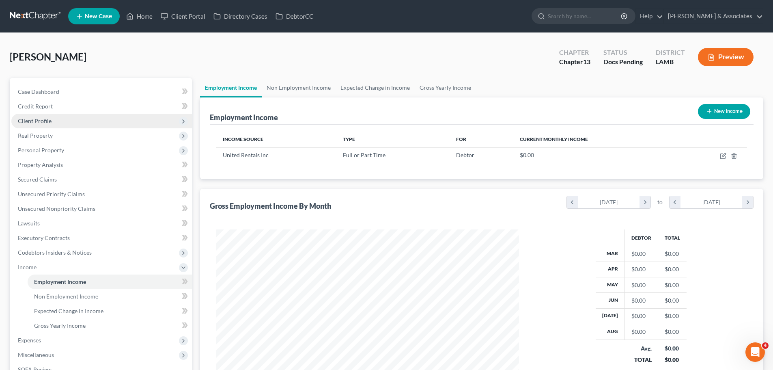
click at [32, 117] on span "Client Profile" at bounding box center [35, 120] width 34 height 7
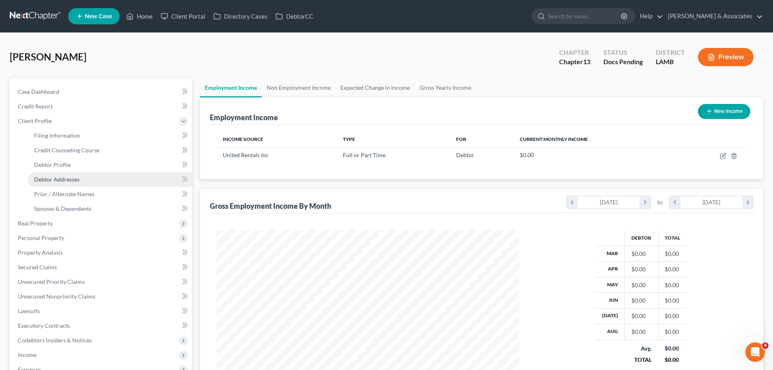
click at [64, 180] on span "Debtor Addresses" at bounding box center [56, 179] width 45 height 7
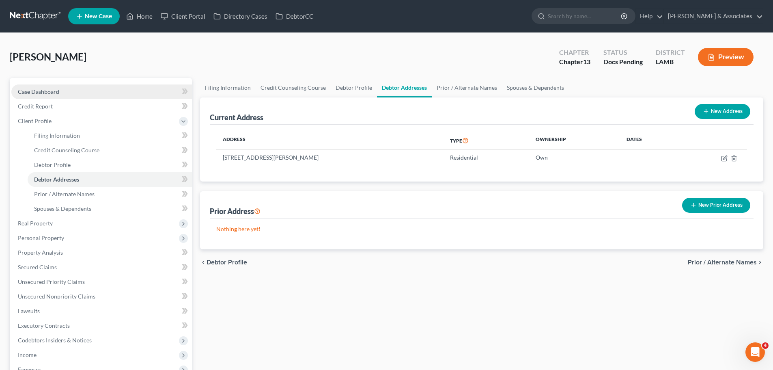
click at [55, 93] on span "Case Dashboard" at bounding box center [38, 91] width 41 height 7
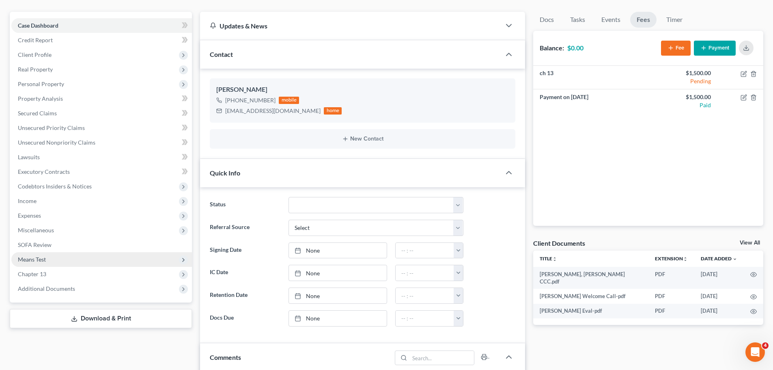
scroll to position [162, 0]
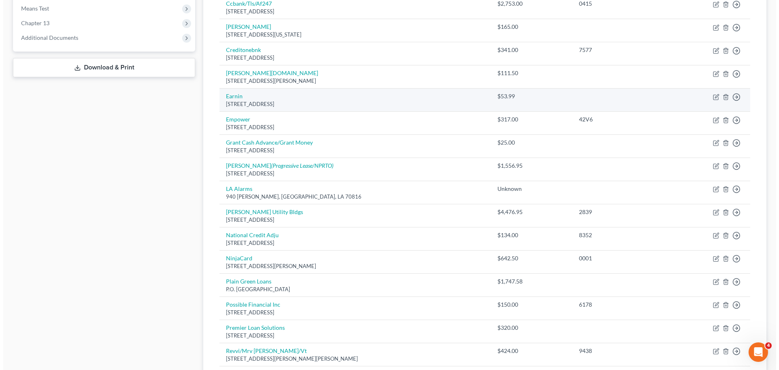
scroll to position [325, 0]
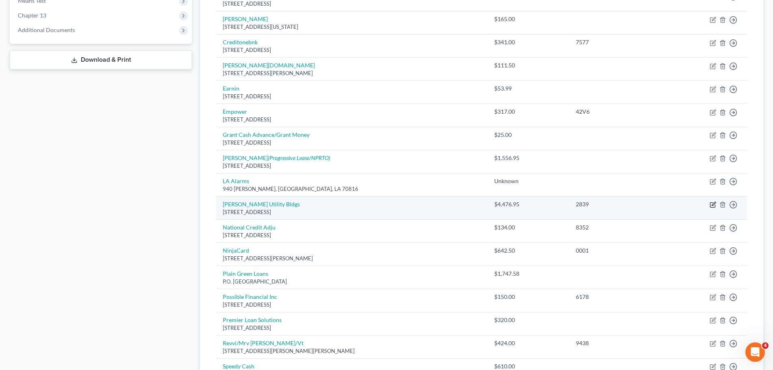
click at [715, 203] on icon "button" at bounding box center [714, 204] width 4 height 4
select select "28"
select select "10"
select select "0"
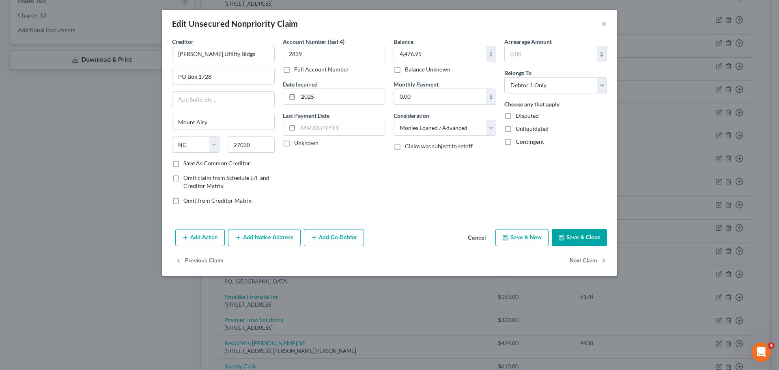
click at [377, 185] on div "Account Number (last 4) 2839 Full Account Number Date Incurred 2025 Last Paymen…" at bounding box center [334, 124] width 111 height 174
click at [235, 57] on input "[PERSON_NAME] Utility Bldgs" at bounding box center [223, 54] width 103 height 16
click at [234, 57] on input "[PERSON_NAME] Utility Bldgs" at bounding box center [223, 54] width 103 height 16
click at [207, 76] on input "PO Box 1728" at bounding box center [223, 76] width 102 height 15
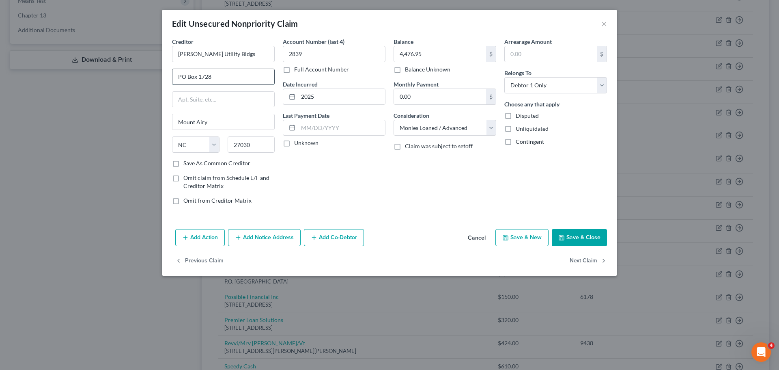
click at [207, 76] on input "PO Box 1728" at bounding box center [223, 76] width 102 height 15
click at [253, 144] on input "27030" at bounding box center [251, 144] width 47 height 16
click at [420, 54] on input "4,476.95" at bounding box center [440, 53] width 92 height 15
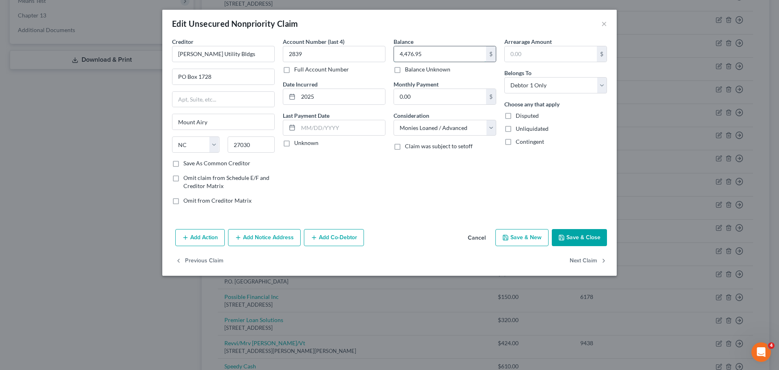
click at [420, 54] on input "4,476.95" at bounding box center [440, 53] width 92 height 15
